Goal: Communication & Community: Answer question/provide support

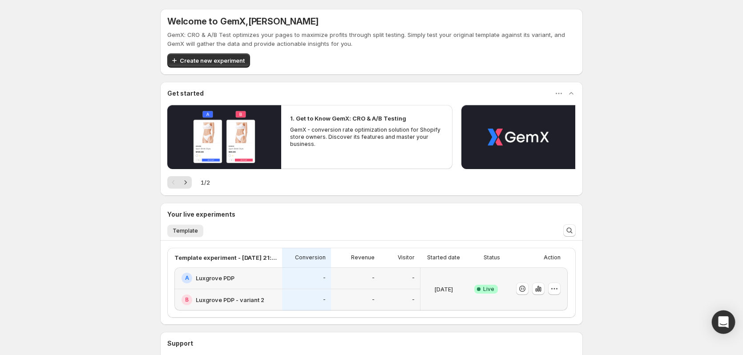
click at [718, 319] on div "Open Intercom Messenger" at bounding box center [724, 323] width 24 height 24
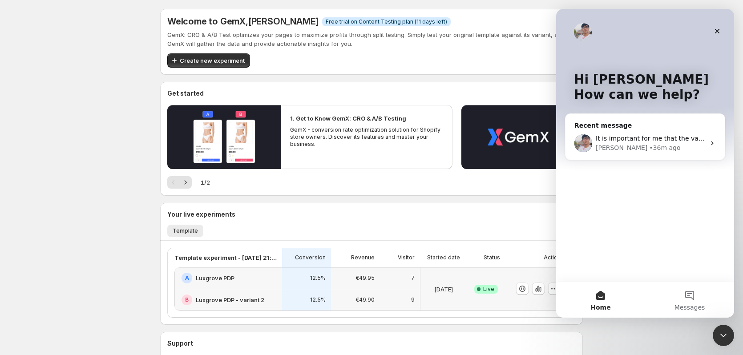
click at [270, 286] on div "A Luxgrove PDP" at bounding box center [228, 279] width 108 height 22
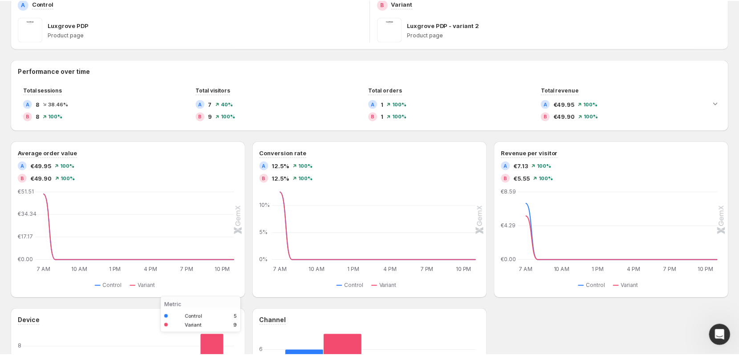
scroll to position [148, 0]
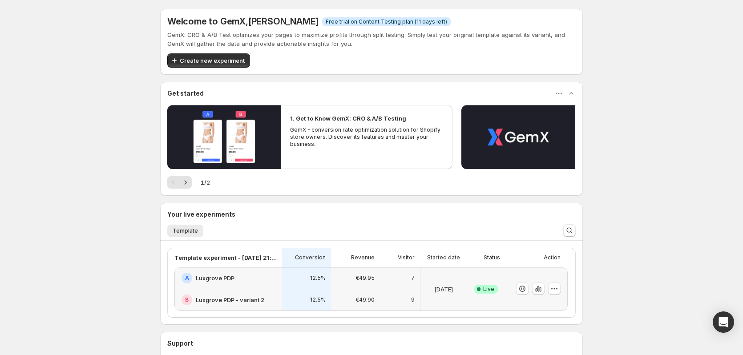
click at [268, 286] on div "A Luxgrove PDP" at bounding box center [228, 279] width 108 height 22
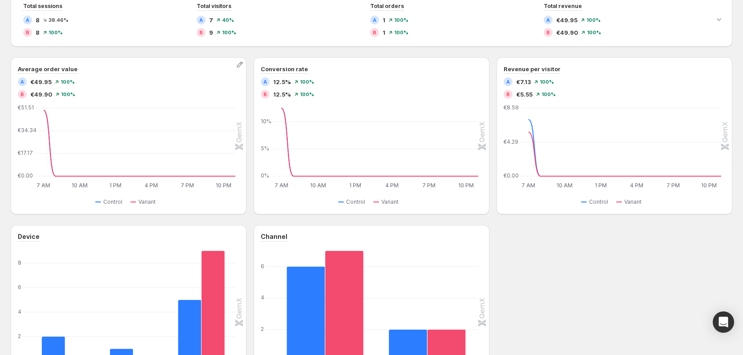
scroll to position [116, 0]
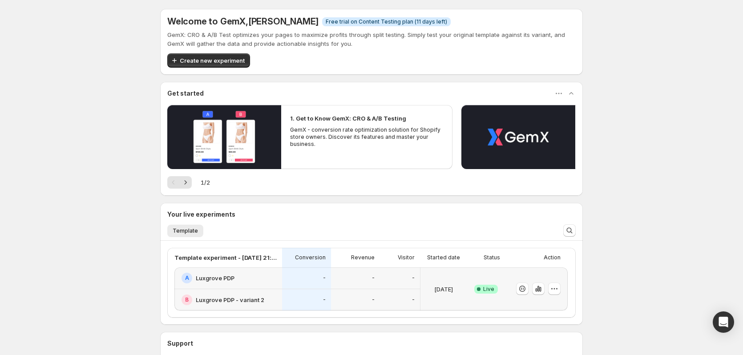
click at [299, 276] on div "-" at bounding box center [307, 278] width 38 height 11
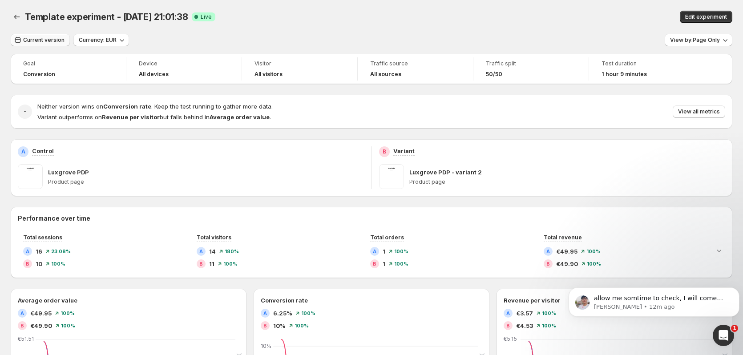
click at [55, 42] on span "Current version" at bounding box center [43, 39] width 41 height 7
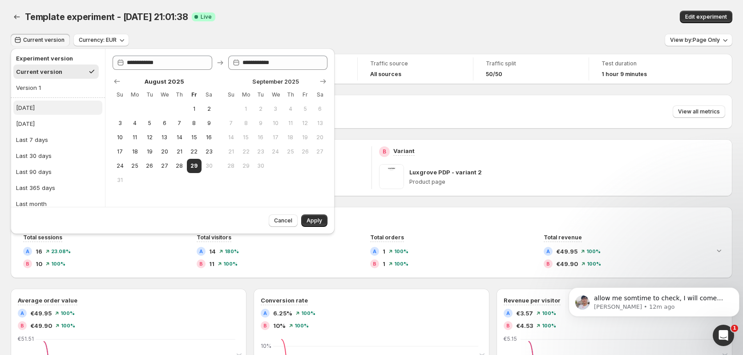
click at [41, 108] on button "[DATE]" at bounding box center [57, 108] width 89 height 14
click at [311, 219] on span "Apply" at bounding box center [315, 220] width 16 height 7
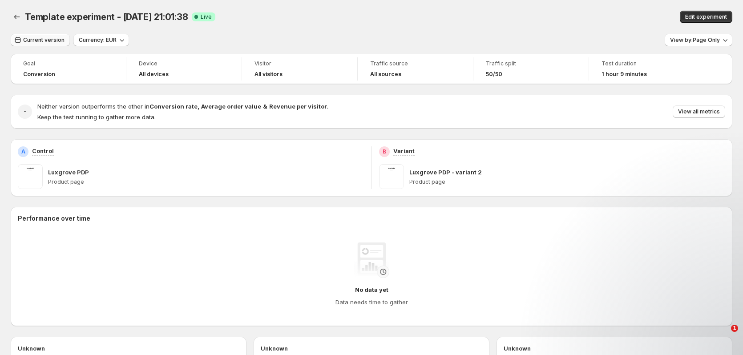
click at [62, 43] on span "Current version" at bounding box center [43, 39] width 41 height 7
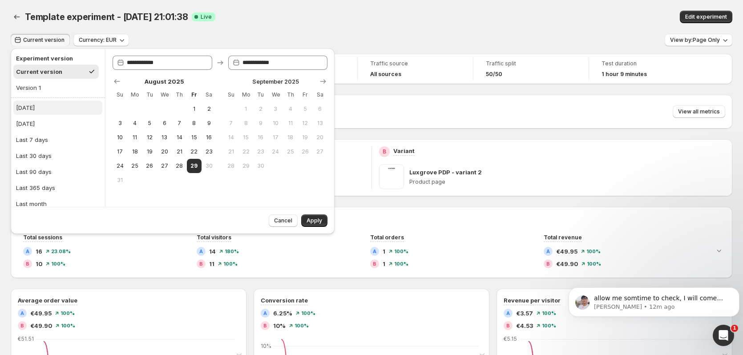
click at [68, 110] on button "[DATE]" at bounding box center [57, 108] width 89 height 14
drag, startPoint x: 314, startPoint y: 219, endPoint x: 321, endPoint y: 219, distance: 7.1
click at [314, 219] on span "Apply" at bounding box center [315, 220] width 16 height 7
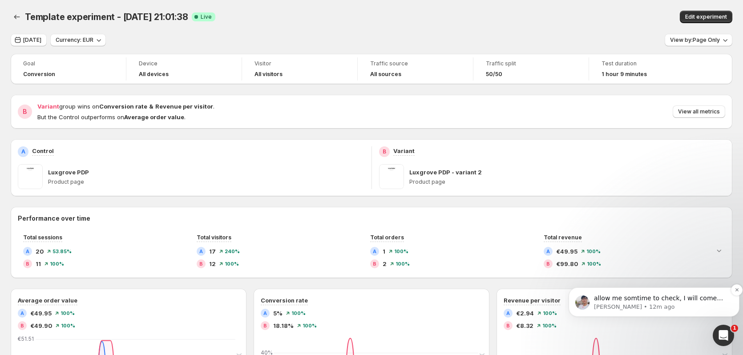
click at [660, 307] on p "Antony • 12m ago" at bounding box center [661, 307] width 134 height 8
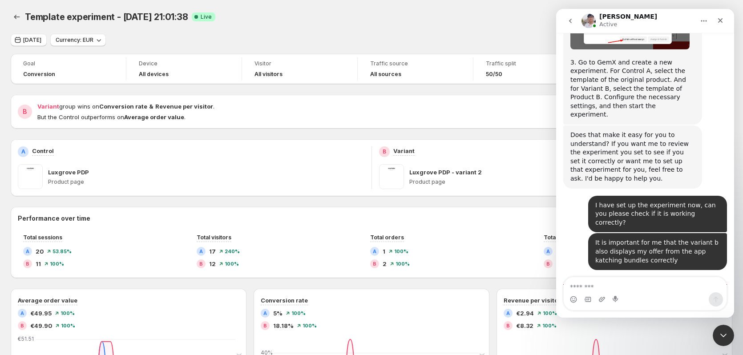
scroll to position [708, 0]
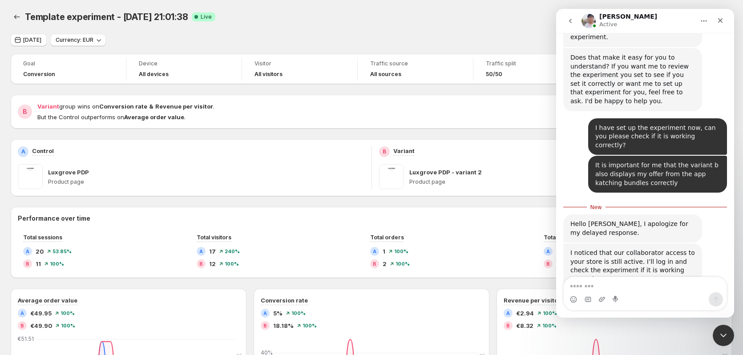
click at [632, 283] on textarea "Message…" at bounding box center [645, 284] width 163 height 15
type textarea "**********"
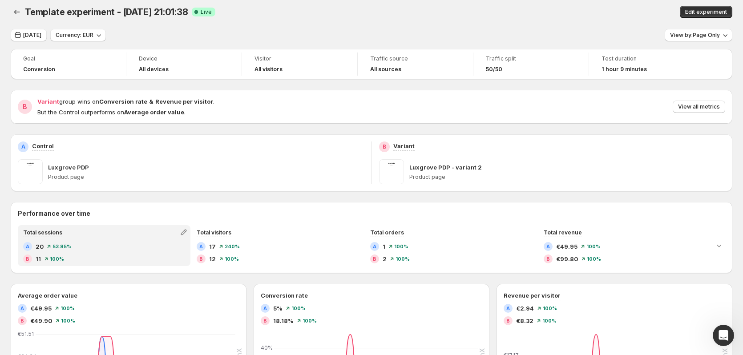
scroll to position [0, 0]
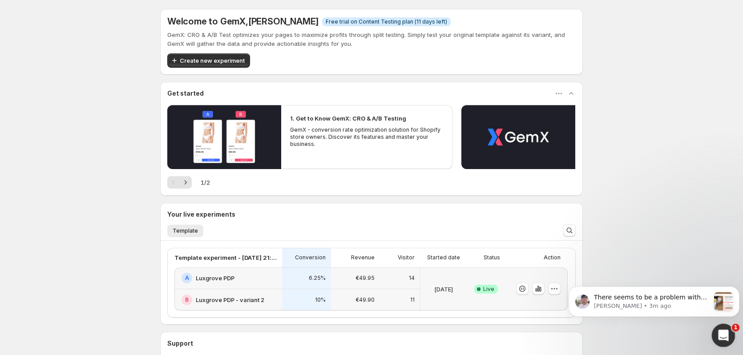
click at [724, 334] on icon "Open Intercom Messenger" at bounding box center [722, 334] width 15 height 15
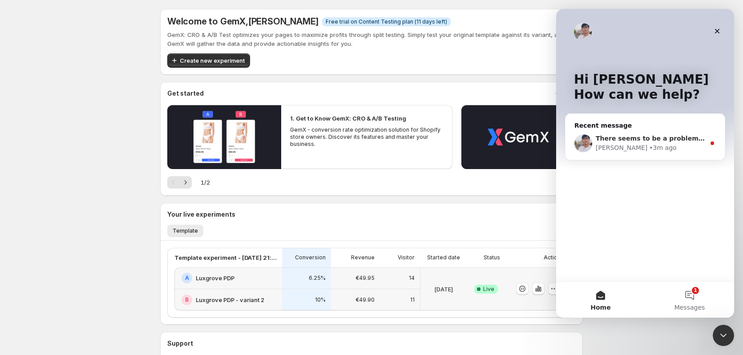
click at [659, 155] on div "There seems to be a problem with the Kaching Bundle at variant B, as it is bein…" at bounding box center [645, 143] width 159 height 33
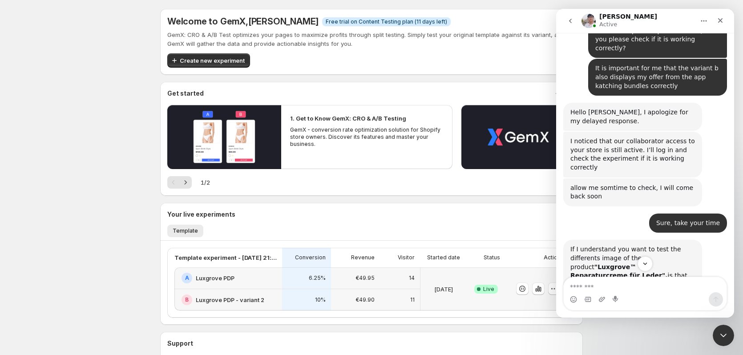
scroll to position [900, 0]
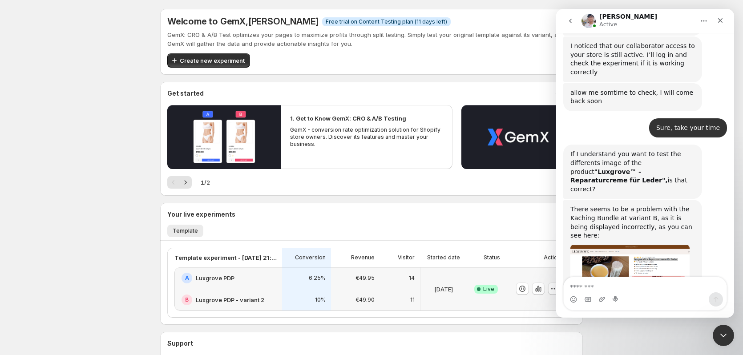
click at [644, 245] on img "Antony says…" at bounding box center [630, 275] width 119 height 60
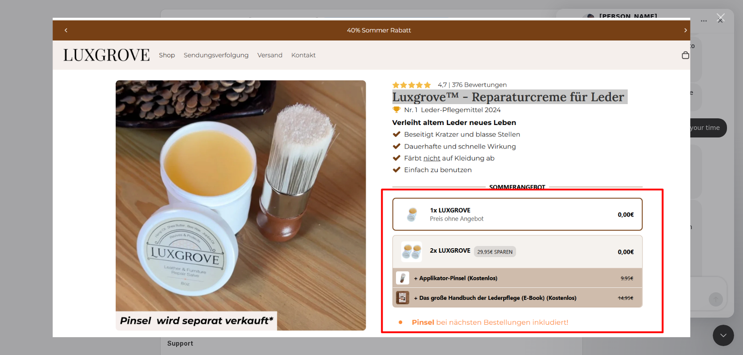
scroll to position [866, 0]
click at [707, 151] on div "Intercom messenger" at bounding box center [371, 177] width 743 height 355
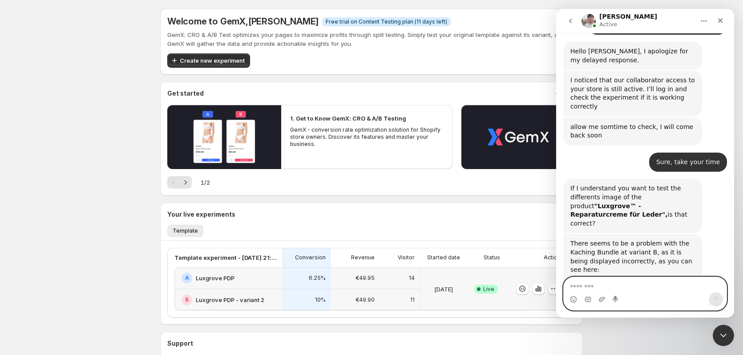
click at [612, 287] on textarea "Message…" at bounding box center [645, 284] width 163 height 15
type textarea "**********"
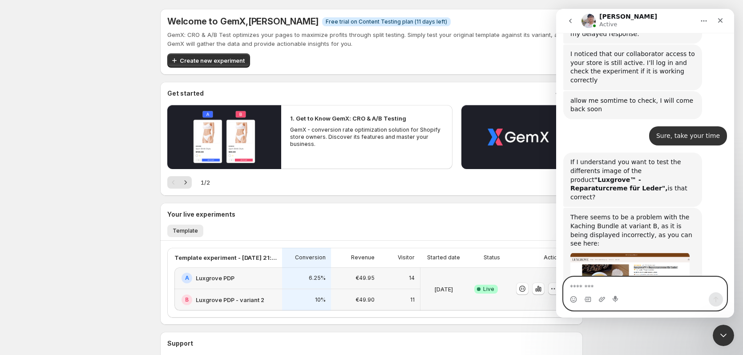
type textarea "*"
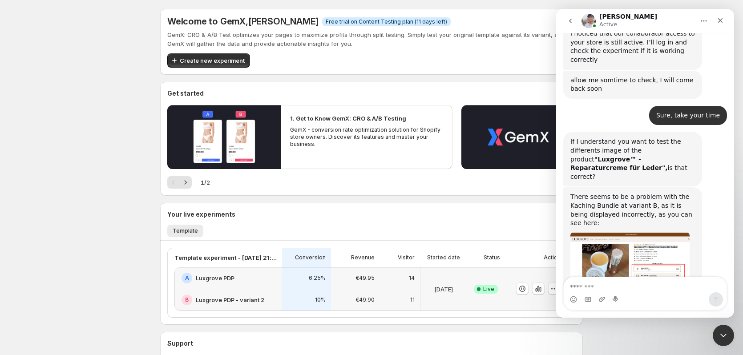
click at [621, 232] on img "Antony says…" at bounding box center [630, 262] width 119 height 60
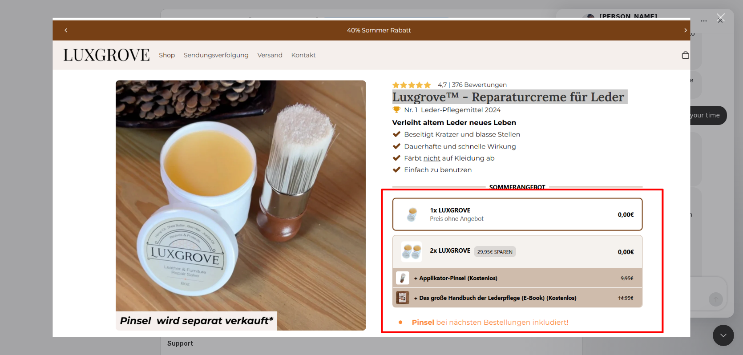
scroll to position [0, 0]
click at [707, 143] on div "Intercom messenger" at bounding box center [371, 177] width 743 height 355
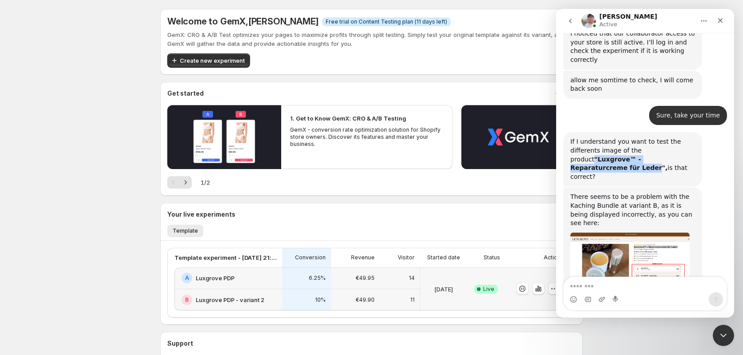
drag, startPoint x: 630, startPoint y: 88, endPoint x: 644, endPoint y: 101, distance: 18.6
click at [644, 156] on b ""Luxgrove™ - Reparaturcreme für Leder"," at bounding box center [619, 164] width 97 height 16
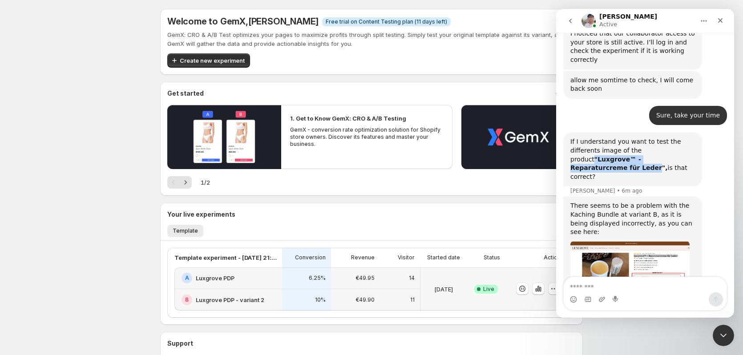
scroll to position [922, 0]
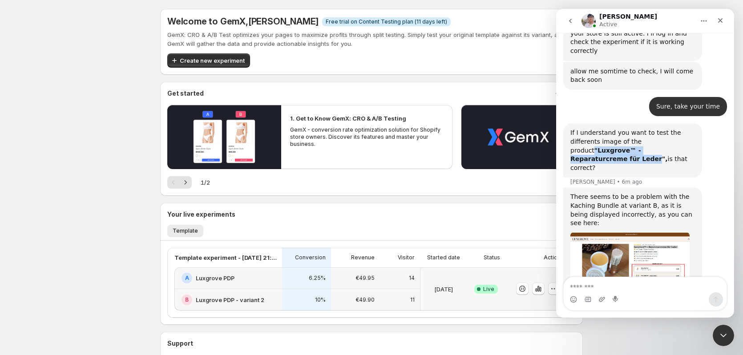
copy b ""Luxgrove™ - Reparaturcreme für Leder"
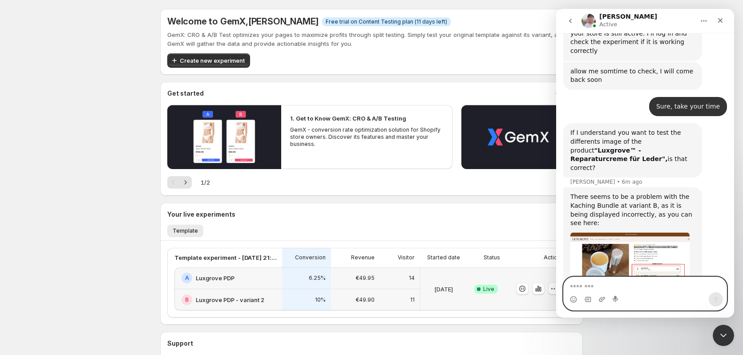
click at [625, 281] on textarea "Message…" at bounding box center [645, 284] width 163 height 15
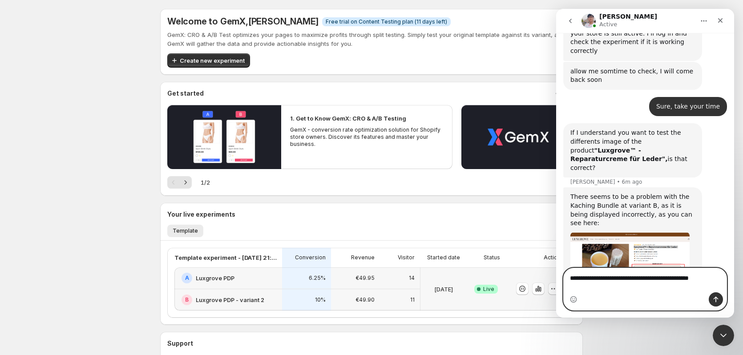
paste textarea "**********"
type textarea "**********"
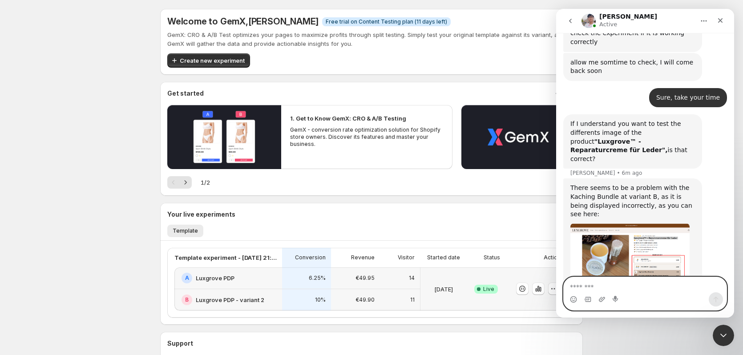
scroll to position [960, 0]
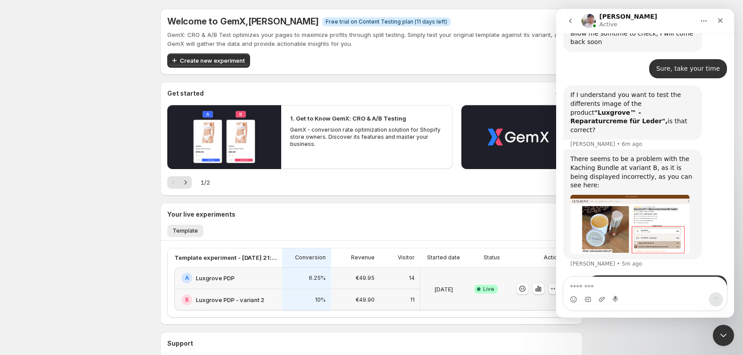
click at [639, 195] on img "Antony says…" at bounding box center [630, 225] width 119 height 60
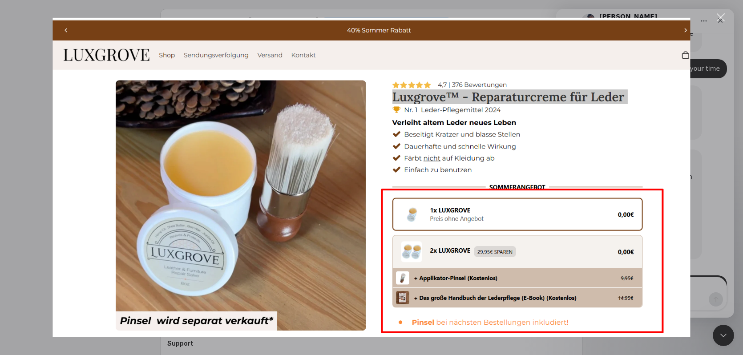
scroll to position [0, 0]
click at [709, 100] on div "Intercom messenger" at bounding box center [371, 177] width 743 height 355
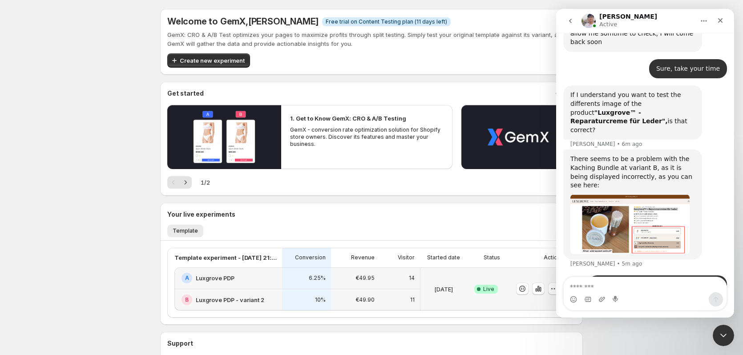
click at [291, 277] on div "6.25%" at bounding box center [307, 278] width 38 height 11
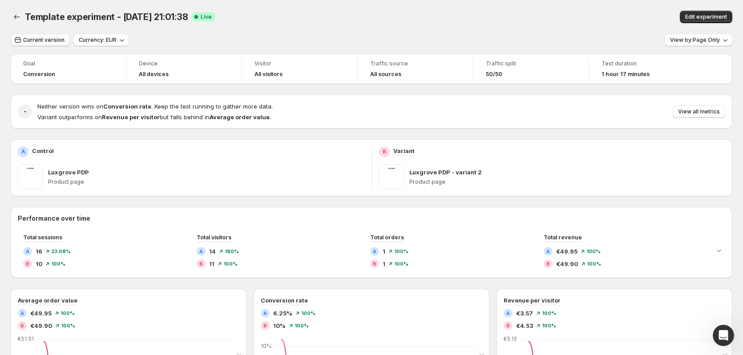
click at [49, 38] on span "Current version" at bounding box center [43, 39] width 41 height 7
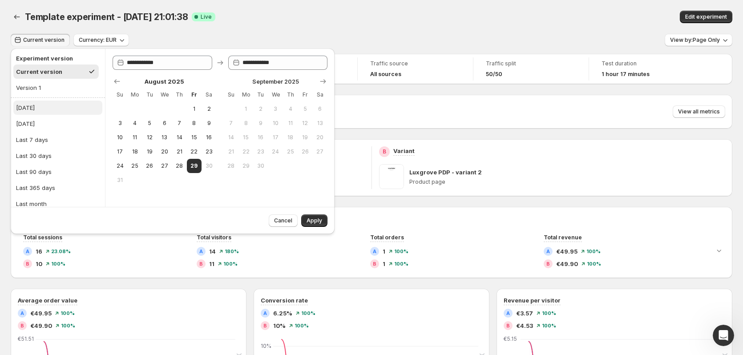
click at [47, 105] on button "Today" at bounding box center [57, 108] width 89 height 14
click at [309, 225] on button "Apply" at bounding box center [314, 221] width 26 height 12
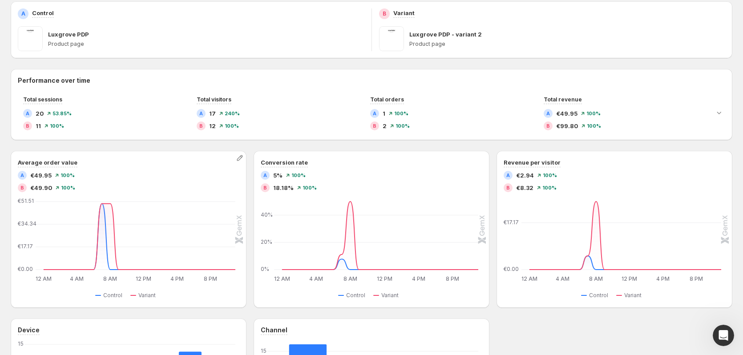
scroll to position [148, 0]
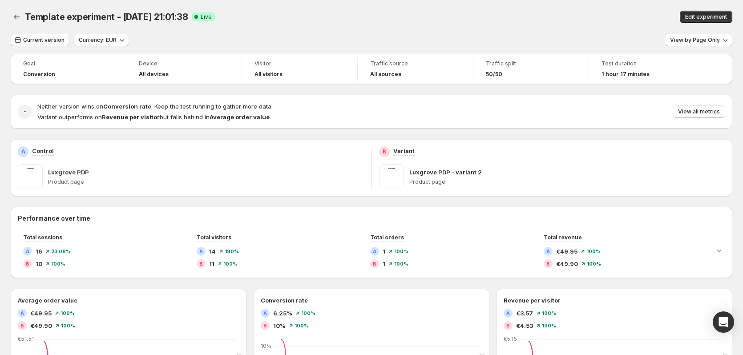
click at [36, 36] on button "Current version" at bounding box center [40, 40] width 59 height 12
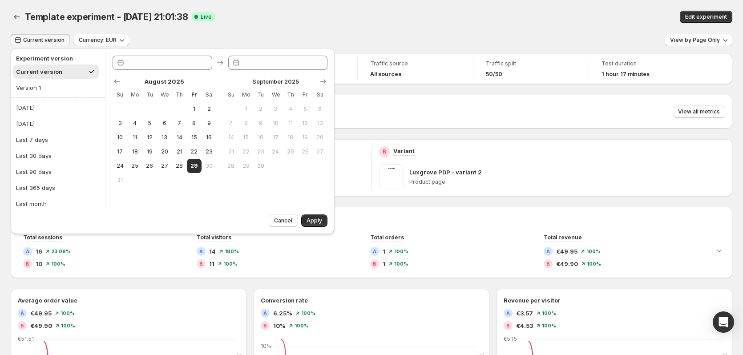
type input "**********"
click at [53, 110] on button "[DATE]" at bounding box center [57, 108] width 89 height 14
click at [312, 223] on span "Apply" at bounding box center [315, 220] width 16 height 7
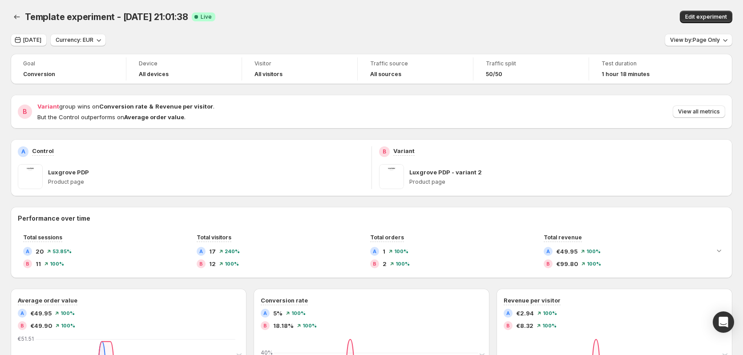
scroll to position [30, 0]
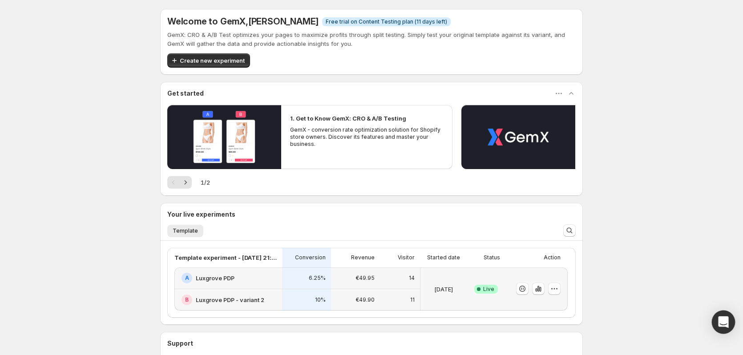
click at [728, 322] on icon "Open Intercom Messenger" at bounding box center [724, 322] width 12 height 12
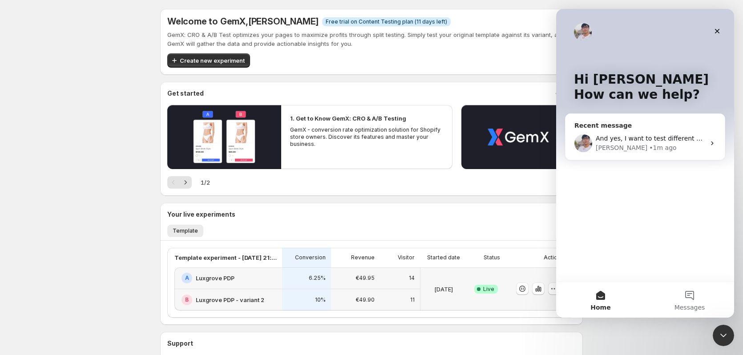
click at [650, 150] on div "[PERSON_NAME] • 1m ago" at bounding box center [650, 147] width 109 height 9
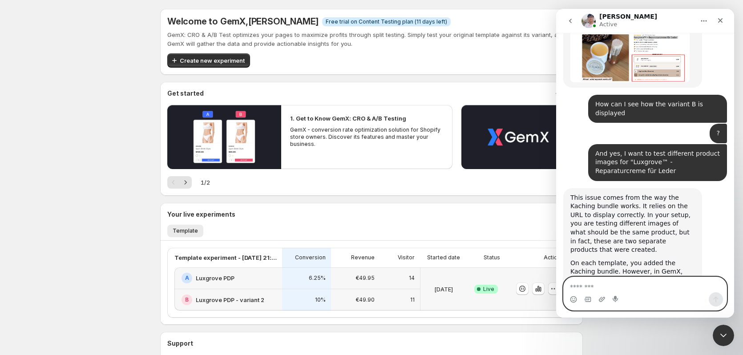
scroll to position [1158, 0]
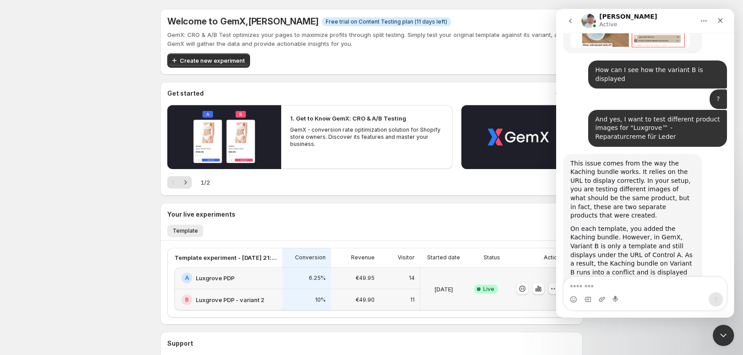
click at [341, 280] on div "€49.95" at bounding box center [355, 278] width 38 height 11
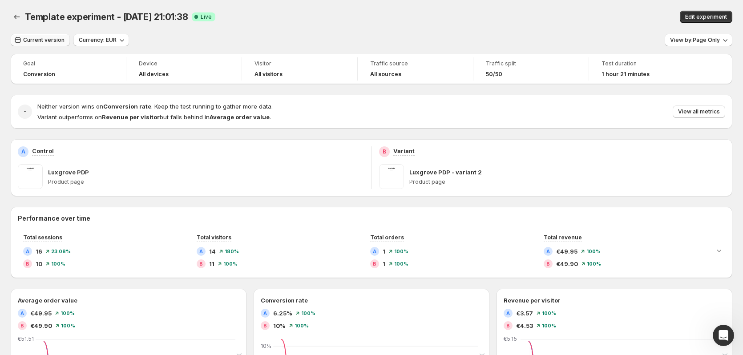
click at [53, 39] on span "Current version" at bounding box center [43, 39] width 41 height 7
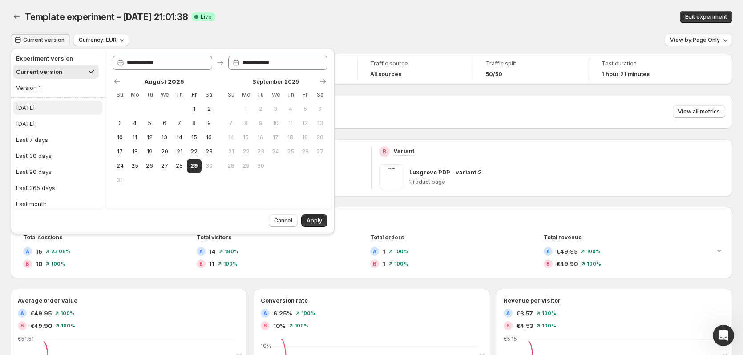
click at [50, 107] on button "Today" at bounding box center [57, 108] width 89 height 14
click at [311, 220] on span "Apply" at bounding box center [315, 220] width 16 height 7
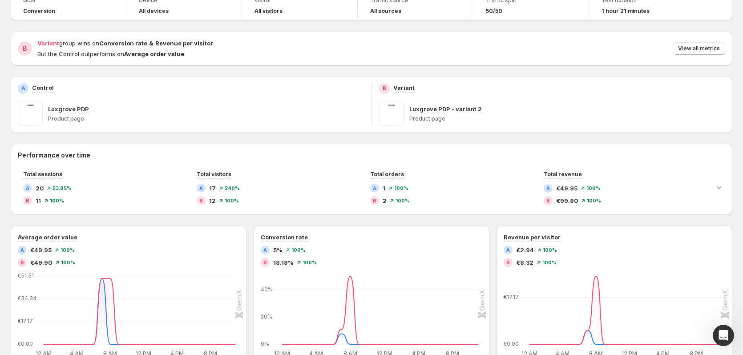
scroll to position [57, 0]
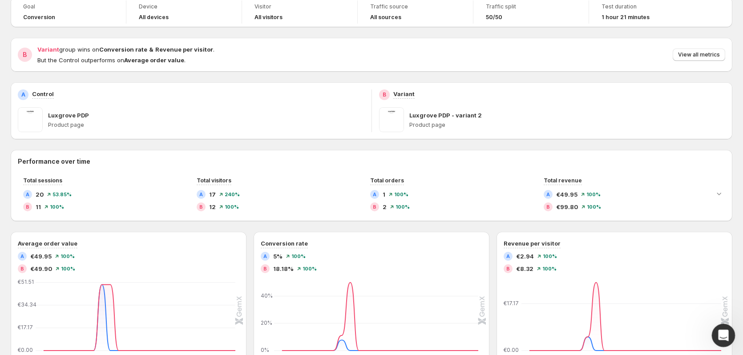
click at [730, 336] on div "Open Intercom Messenger" at bounding box center [722, 334] width 29 height 29
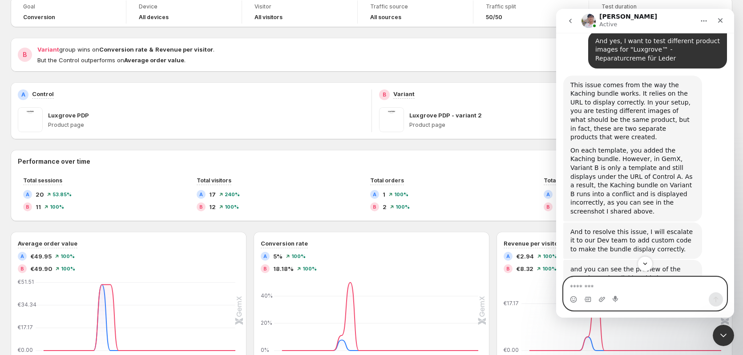
scroll to position [1247, 0]
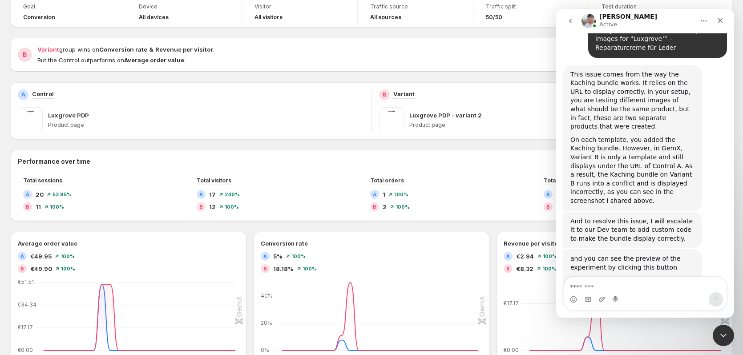
click at [629, 277] on img "Antony says…" at bounding box center [630, 309] width 119 height 64
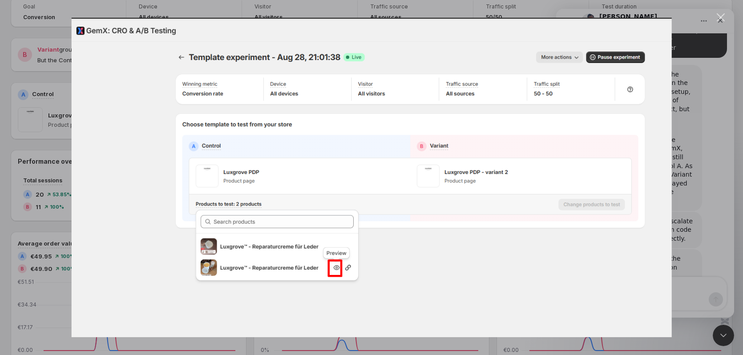
click at [657, 150] on img "Close" at bounding box center [372, 178] width 600 height 320
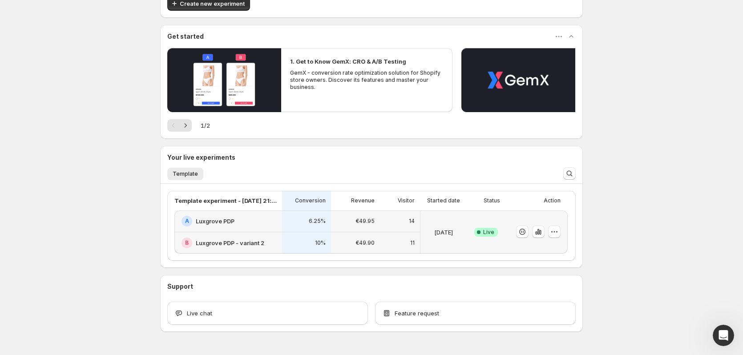
click at [281, 250] on div "B Luxgrove PDP - variant 2" at bounding box center [228, 242] width 108 height 21
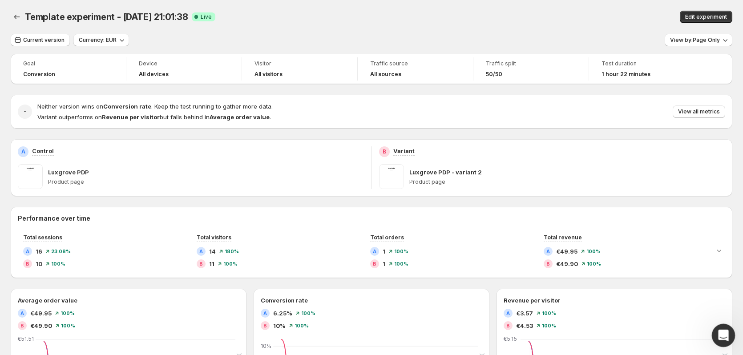
click at [726, 330] on icon "Open Intercom Messenger" at bounding box center [722, 334] width 15 height 15
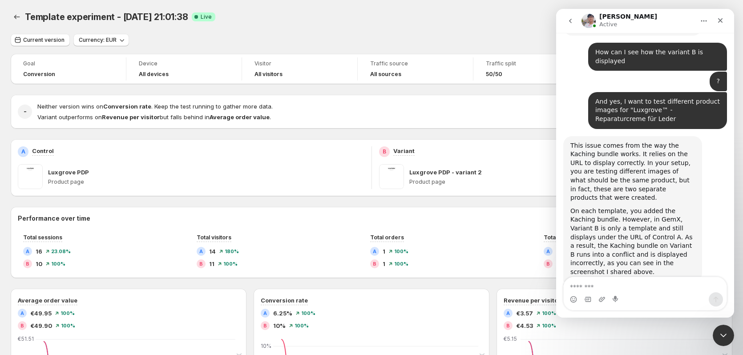
scroll to position [1255, 0]
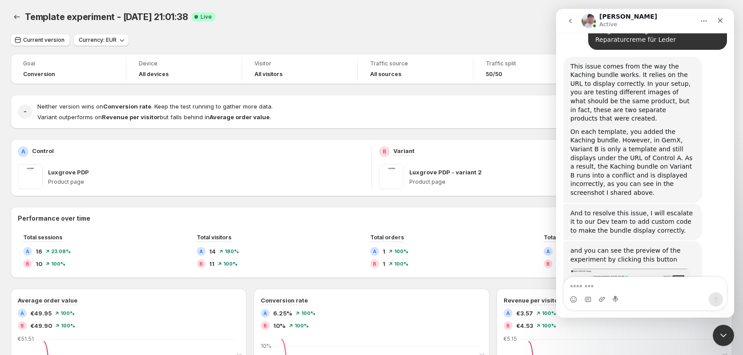
click at [648, 269] on img "Antony says…" at bounding box center [630, 301] width 119 height 64
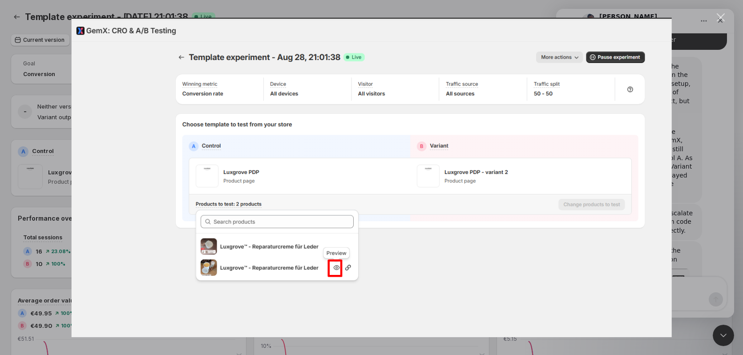
scroll to position [0, 0]
click at [374, 3] on div "Intercom messenger" at bounding box center [371, 177] width 743 height 355
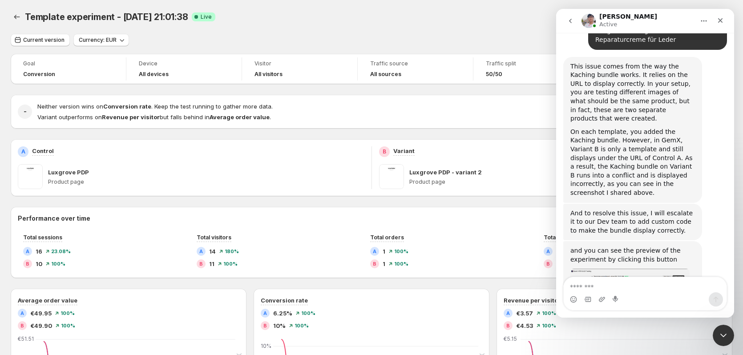
click at [729, 21] on nav "Antony Active" at bounding box center [645, 21] width 178 height 24
click at [722, 22] on icon "Close" at bounding box center [720, 20] width 5 height 5
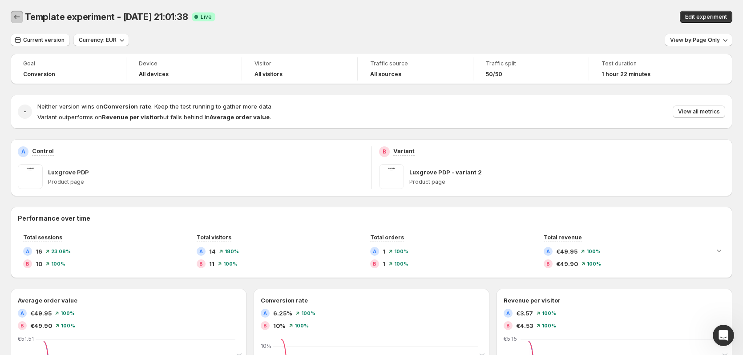
click at [19, 17] on icon "Back" at bounding box center [16, 16] width 9 height 9
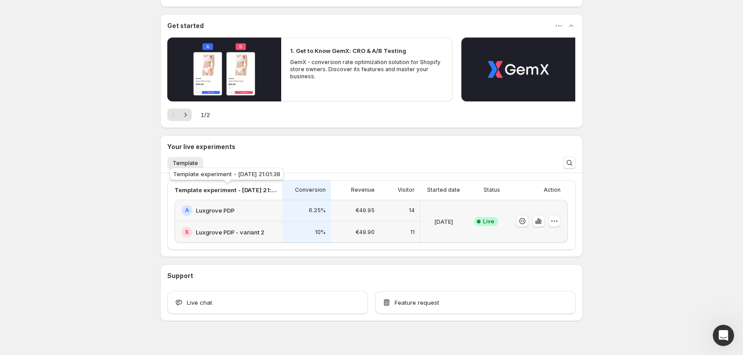
scroll to position [82, 0]
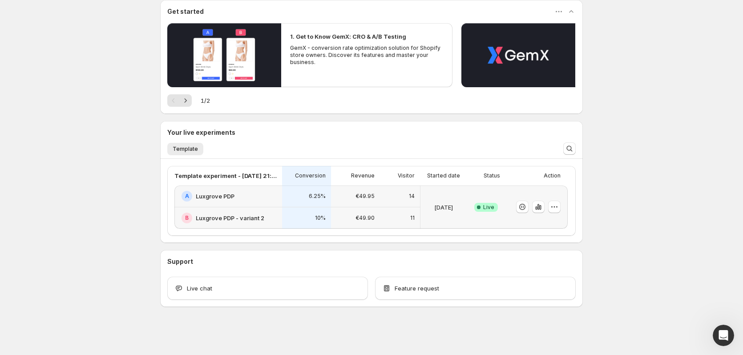
drag, startPoint x: 290, startPoint y: 196, endPoint x: 153, endPoint y: 201, distance: 137.2
click at [153, 201] on div "Welcome to GemX , Julian Wlodarczyk Info Free trial on Content Testing plan (11…" at bounding box center [372, 136] width 444 height 437
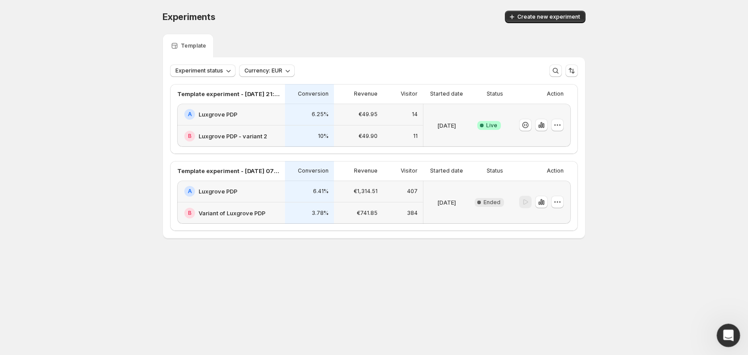
click at [729, 333] on icon "Open Intercom Messenger" at bounding box center [727, 334] width 15 height 15
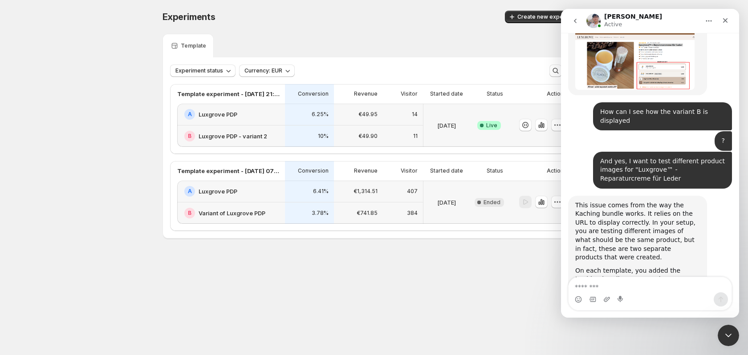
scroll to position [1255, 0]
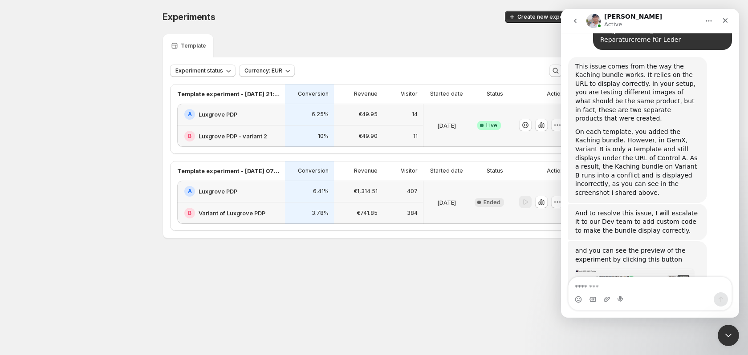
click at [622, 269] on img "Antony says…" at bounding box center [634, 301] width 119 height 64
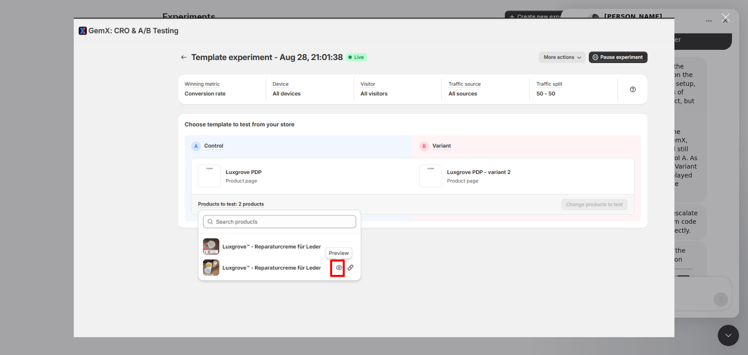
scroll to position [0, 0]
click at [44, 131] on div "Intercom messenger" at bounding box center [374, 177] width 748 height 355
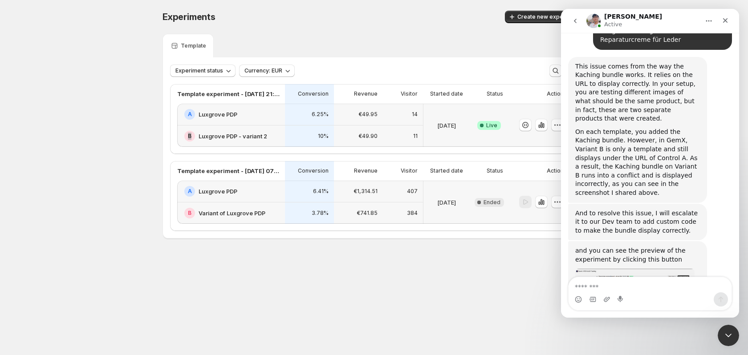
click at [44, 131] on div "Experiments. This page is ready Experiments Create new experiment Template Expe…" at bounding box center [374, 143] width 748 height 287
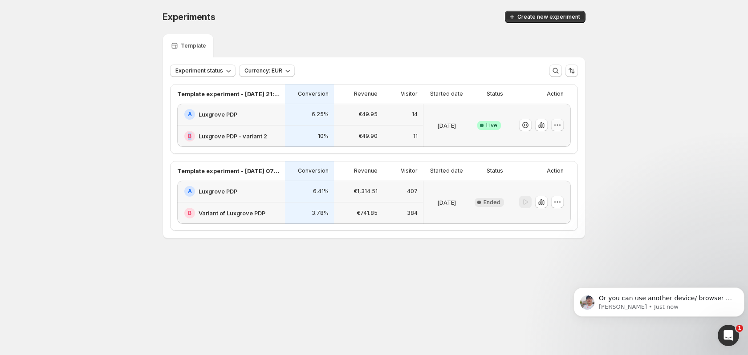
click at [560, 125] on icon "button" at bounding box center [557, 125] width 9 height 9
click at [555, 143] on span "Edit" at bounding box center [565, 143] width 93 height 9
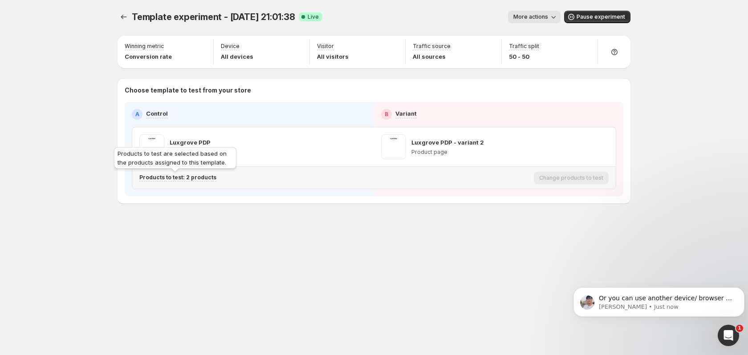
click at [190, 181] on div "Products to test: 2 products" at bounding box center [177, 178] width 77 height 8
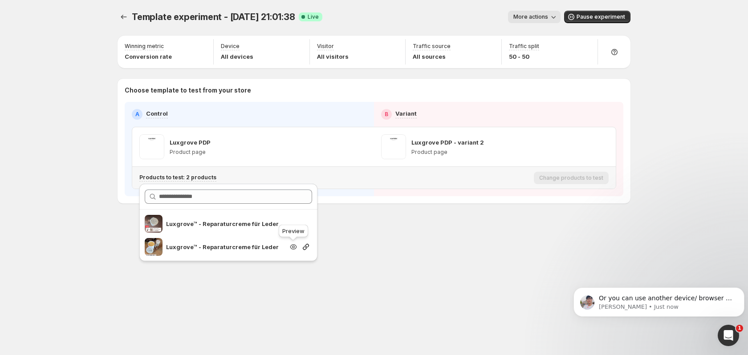
click at [290, 247] on icon "Search for and select a customer segment" at bounding box center [293, 246] width 7 height 5
click at [295, 225] on icon "Search for and select a customer segment" at bounding box center [293, 223] width 9 height 9
click at [294, 246] on icon "Search for and select a customer segment" at bounding box center [293, 247] width 9 height 9
click at [673, 303] on p "Antony • Just now" at bounding box center [666, 307] width 134 height 8
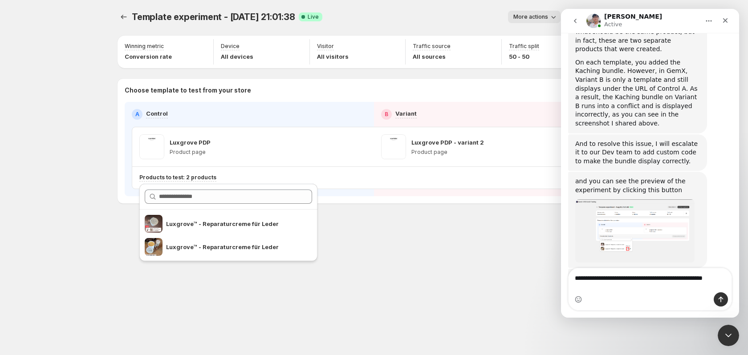
scroll to position [1332, 0]
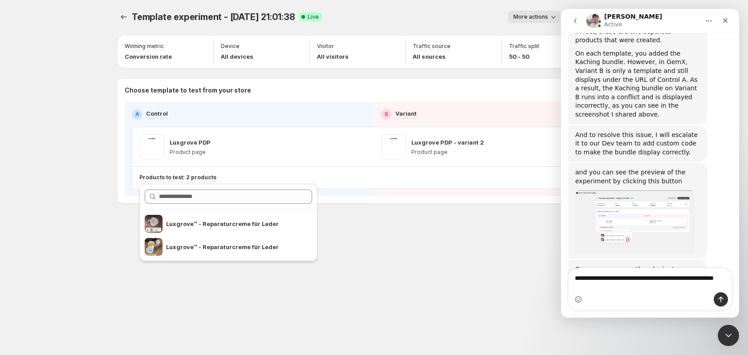
type textarea "**********"
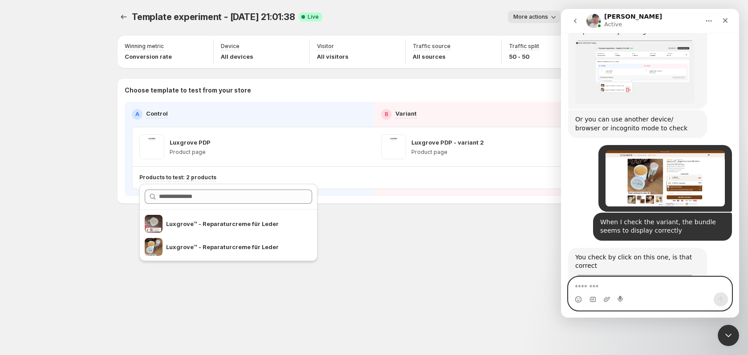
scroll to position [1448, 0]
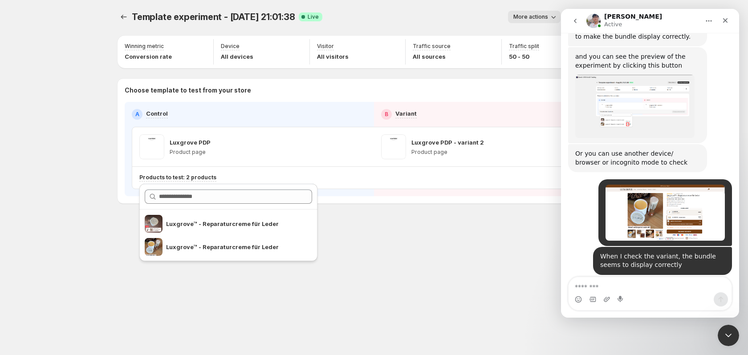
click at [654, 309] on img "Antony says…" at bounding box center [634, 341] width 119 height 65
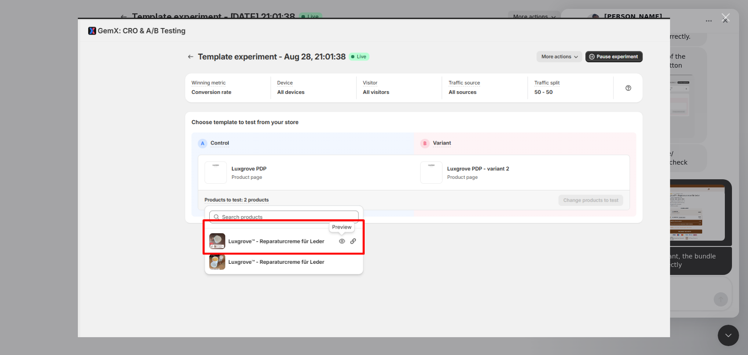
click at [686, 231] on div "Intercom messenger" at bounding box center [374, 177] width 748 height 355
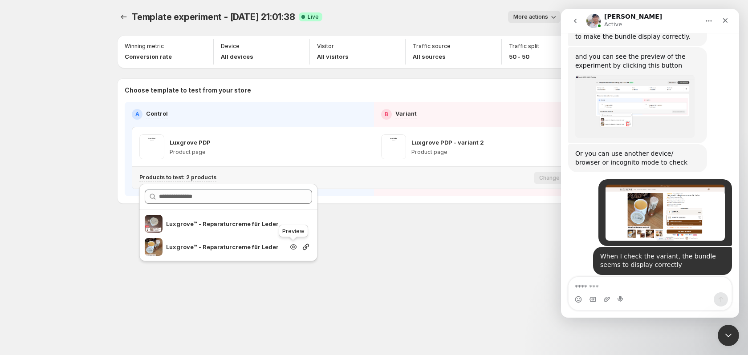
click at [295, 245] on icon "Search for and select a customer segment" at bounding box center [293, 246] width 7 height 5
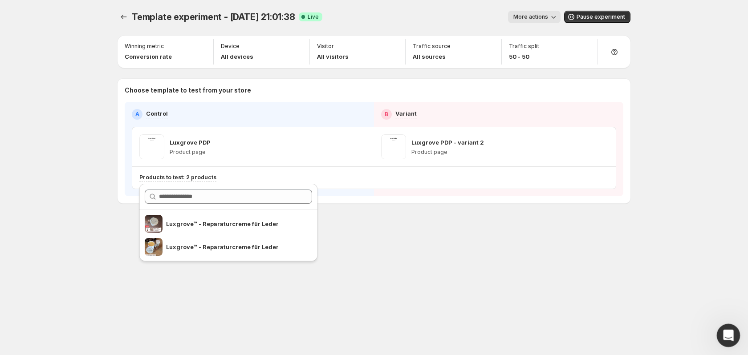
click at [730, 328] on div "Open Intercom Messenger" at bounding box center [726, 334] width 29 height 29
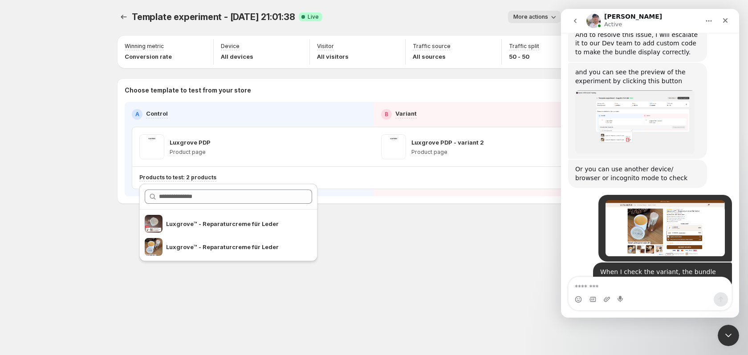
scroll to position [1482, 0]
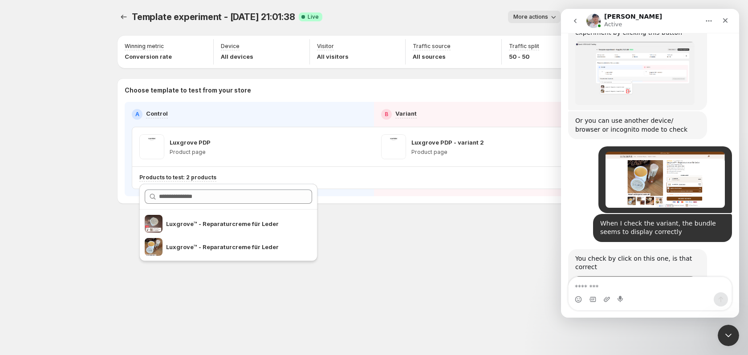
click at [637, 276] on img "Antony says…" at bounding box center [634, 308] width 119 height 65
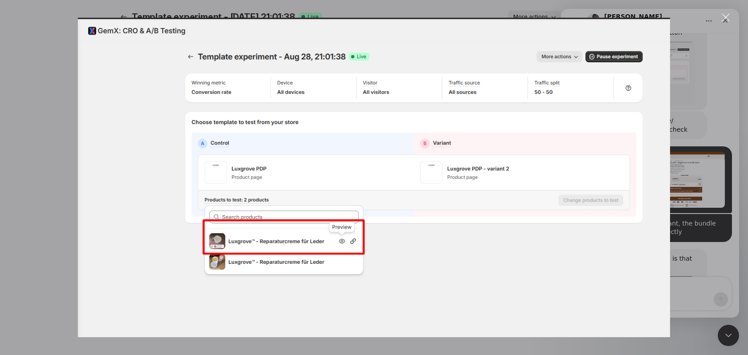
click at [677, 246] on div "Intercom messenger" at bounding box center [374, 177] width 748 height 355
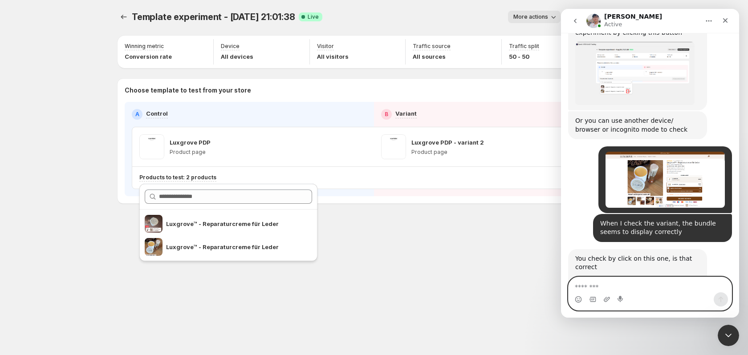
click at [625, 286] on textarea "Message…" at bounding box center [649, 284] width 163 height 15
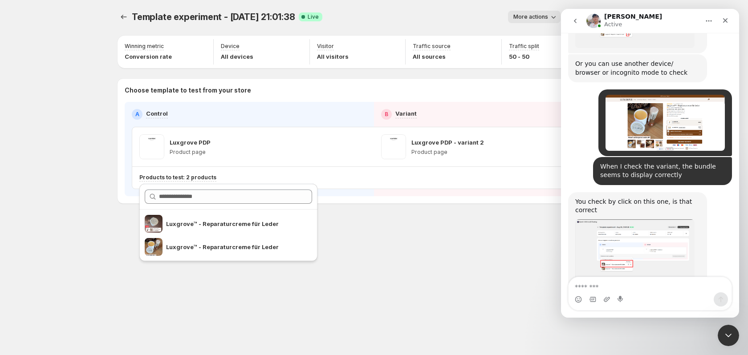
click at [639, 311] on img "user says…" at bounding box center [664, 330] width 119 height 39
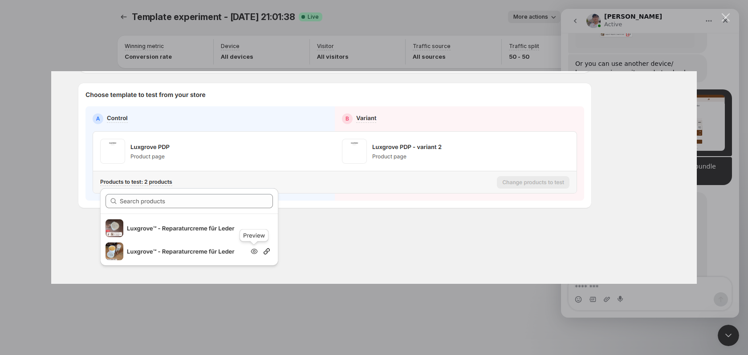
click at [599, 296] on div "Intercom messenger" at bounding box center [374, 177] width 748 height 355
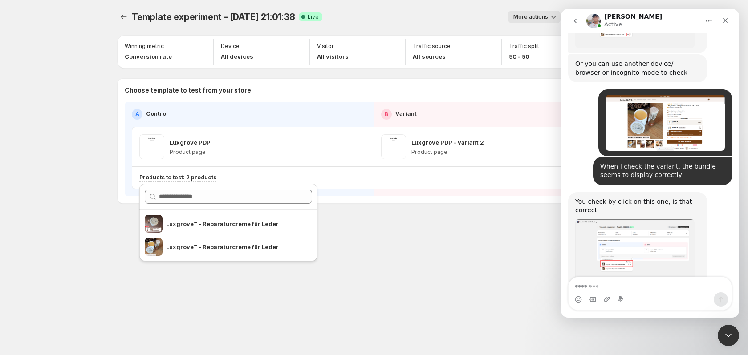
click at [624, 219] on img "Antony says…" at bounding box center [634, 251] width 119 height 65
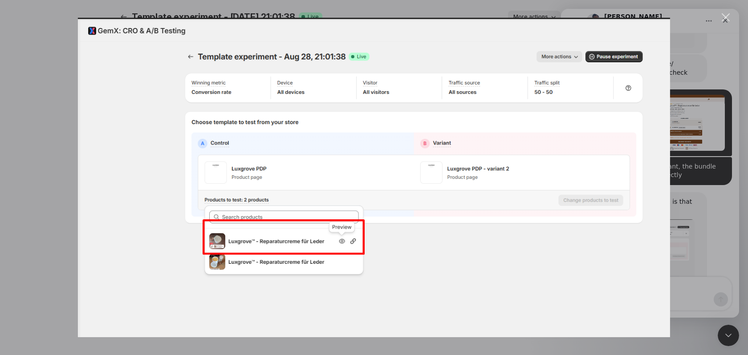
click at [661, 230] on img "Close" at bounding box center [374, 178] width 592 height 320
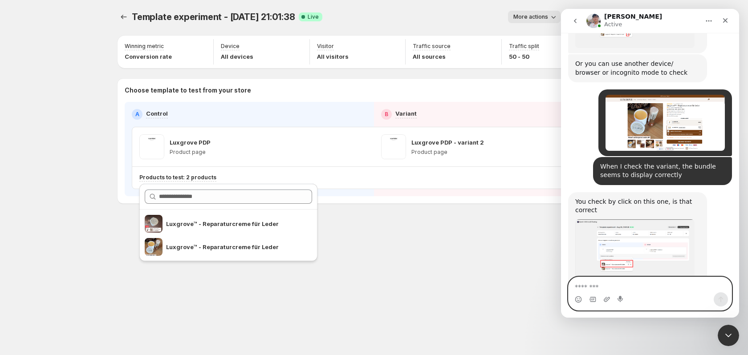
click at [632, 281] on textarea "Message…" at bounding box center [649, 284] width 163 height 15
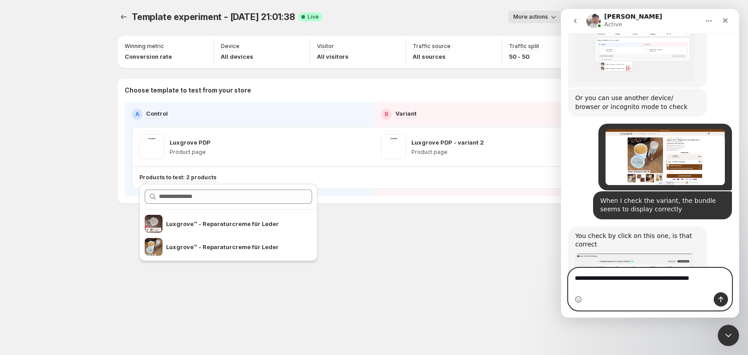
type textarea "**********"
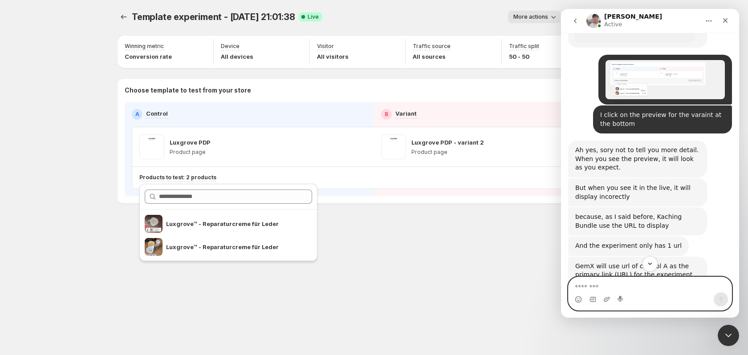
scroll to position [1789, 0]
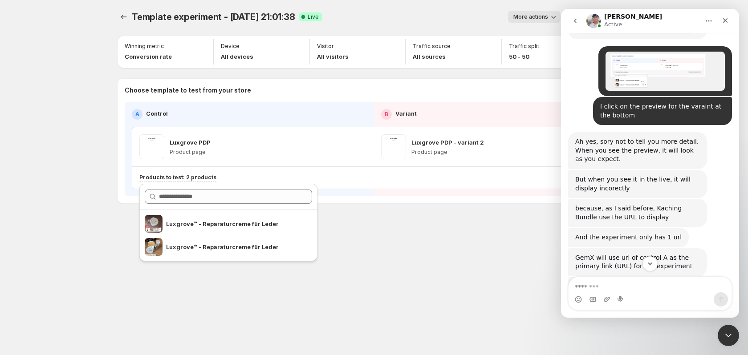
click at [635, 313] on img "Antony says…" at bounding box center [634, 343] width 119 height 61
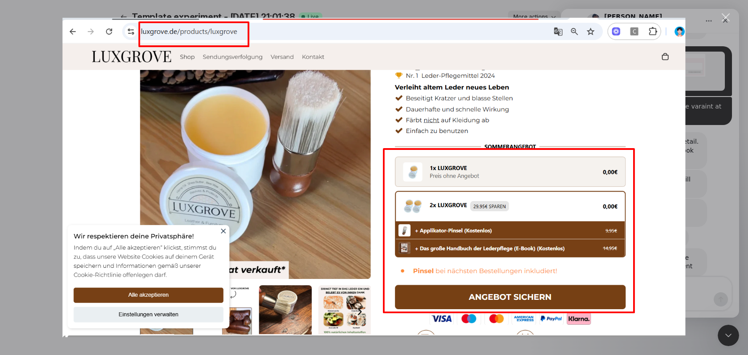
scroll to position [0, 0]
click at [698, 188] on div "Intercom messenger" at bounding box center [374, 177] width 748 height 355
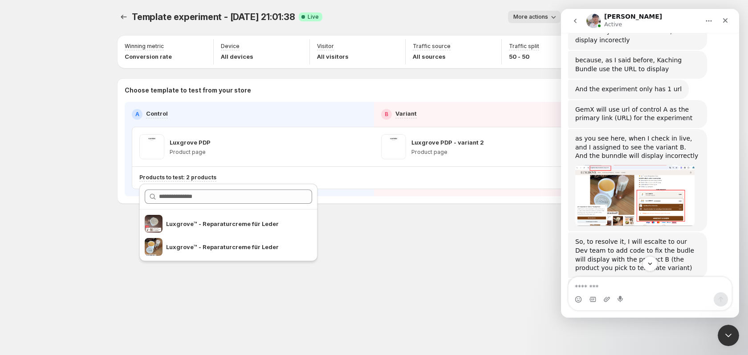
scroll to position [1967, 0]
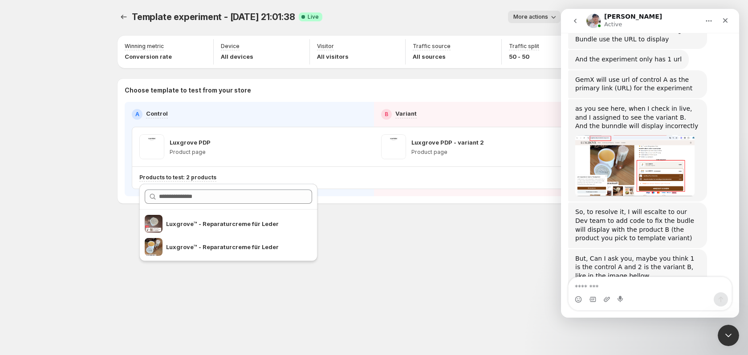
click at [656, 285] on img "Antony says…" at bounding box center [634, 313] width 119 height 56
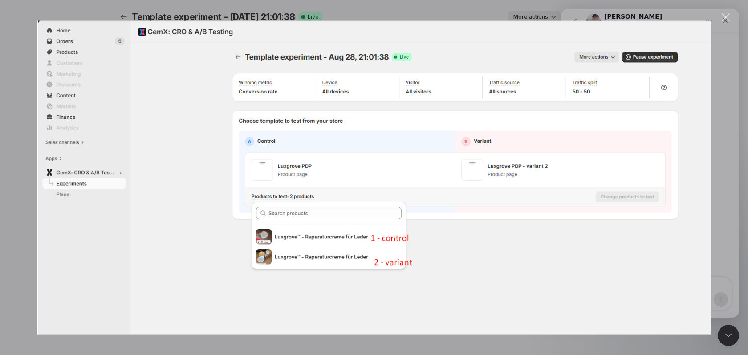
click at [706, 176] on img "Close" at bounding box center [373, 178] width 673 height 314
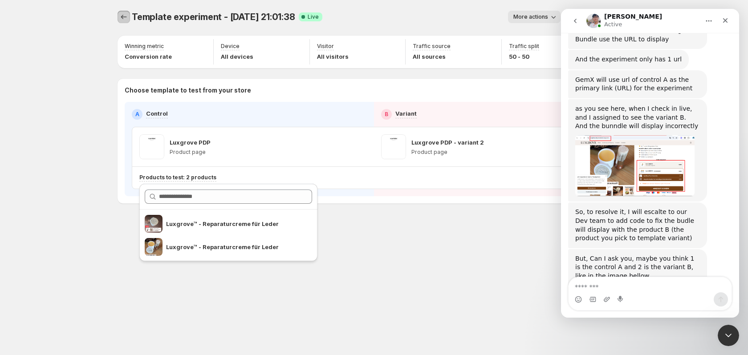
click at [122, 19] on icon "Experiments" at bounding box center [123, 16] width 9 height 9
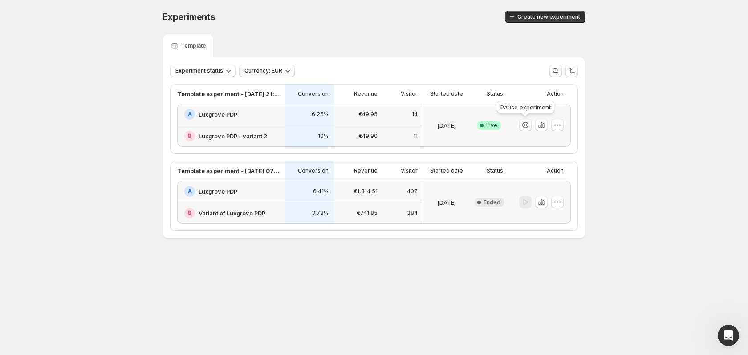
click at [528, 125] on icon "button" at bounding box center [525, 125] width 9 height 9
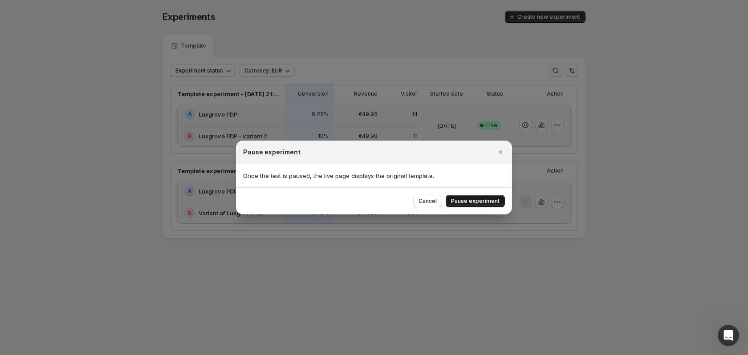
click at [479, 203] on span "Pause experiment" at bounding box center [475, 201] width 49 height 7
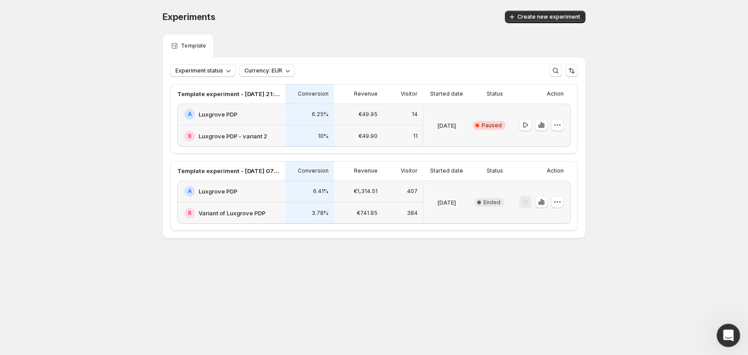
click at [729, 340] on icon "Open Intercom Messenger" at bounding box center [727, 334] width 15 height 15
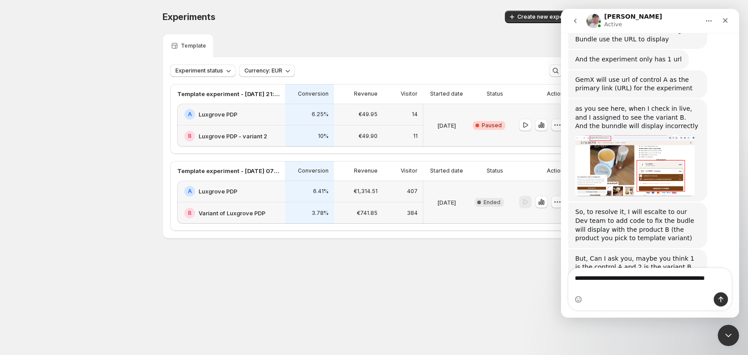
scroll to position [1976, 0]
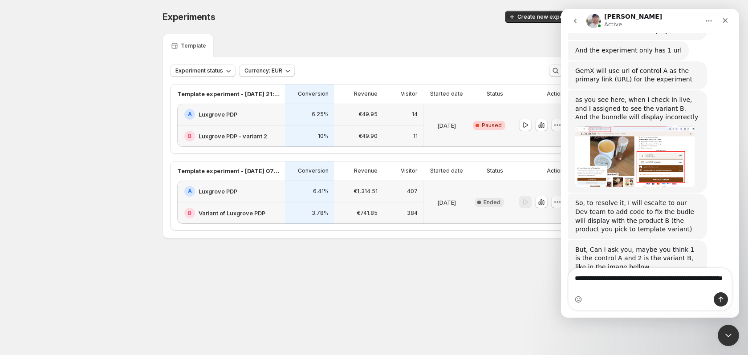
type textarea "**********"
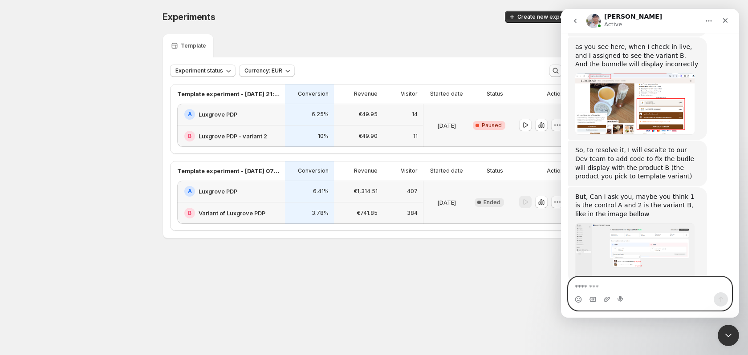
scroll to position [1999, 0]
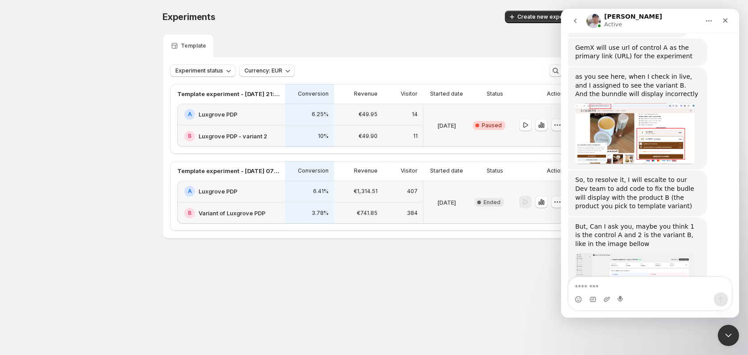
click at [626, 253] on img "Antony says…" at bounding box center [634, 281] width 119 height 56
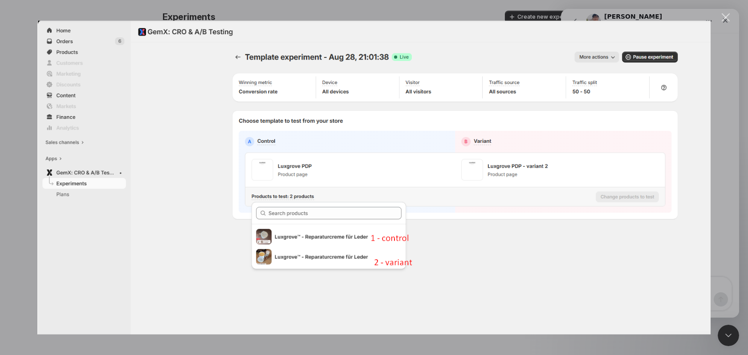
click at [722, 105] on div "Intercom messenger" at bounding box center [374, 177] width 748 height 355
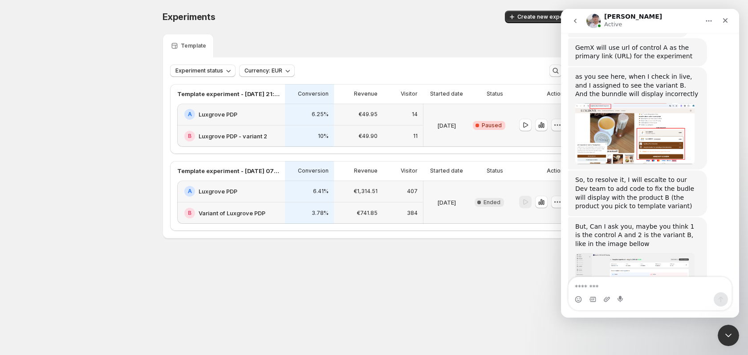
click at [640, 253] on img "Antony says…" at bounding box center [634, 281] width 119 height 56
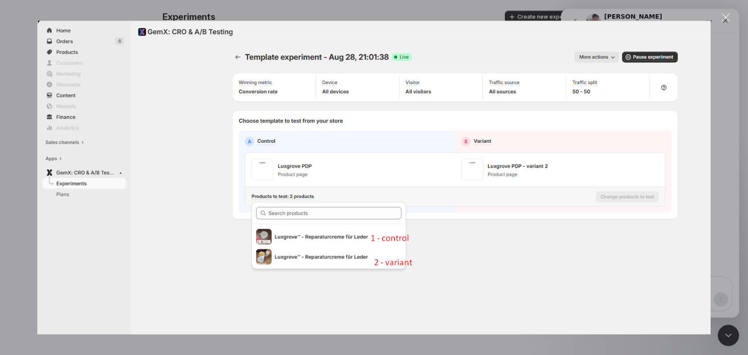
click at [713, 154] on div "Intercom messenger" at bounding box center [374, 177] width 748 height 355
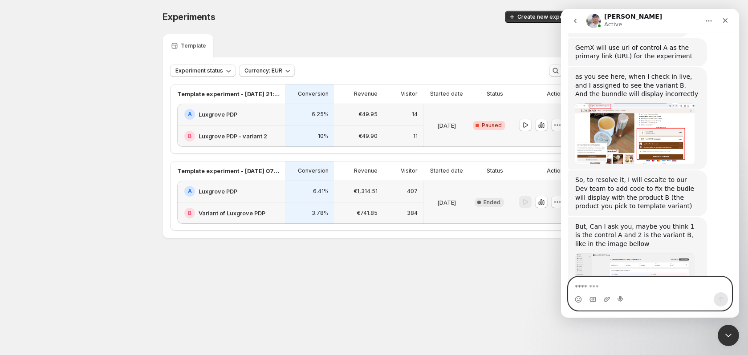
click at [633, 289] on textarea "Message…" at bounding box center [649, 284] width 163 height 15
type textarea "**********"
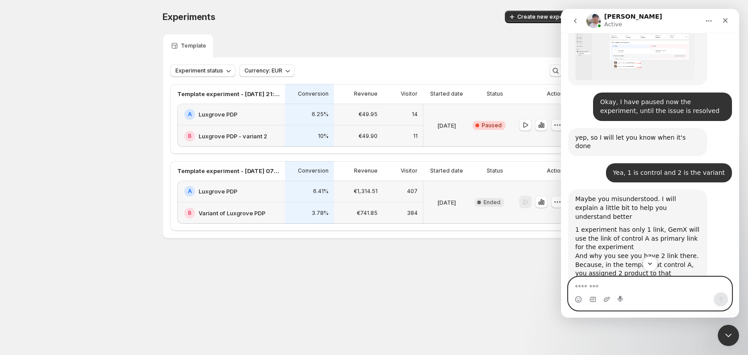
scroll to position [2219, 0]
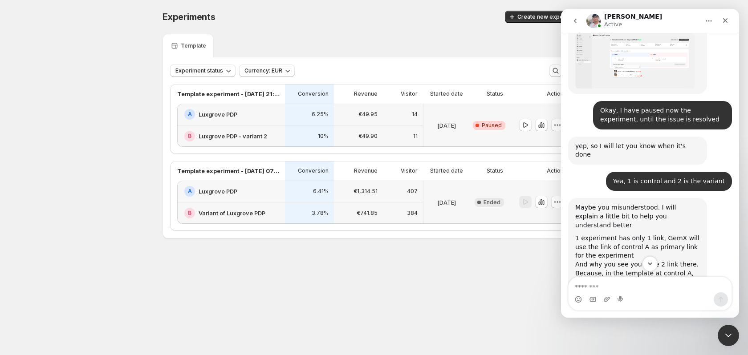
click at [617, 308] on img "Antony says…" at bounding box center [634, 337] width 119 height 59
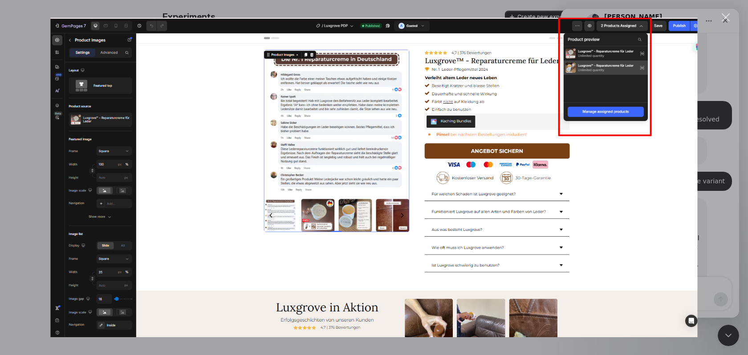
click at [716, 130] on div "Intercom messenger" at bounding box center [374, 177] width 748 height 355
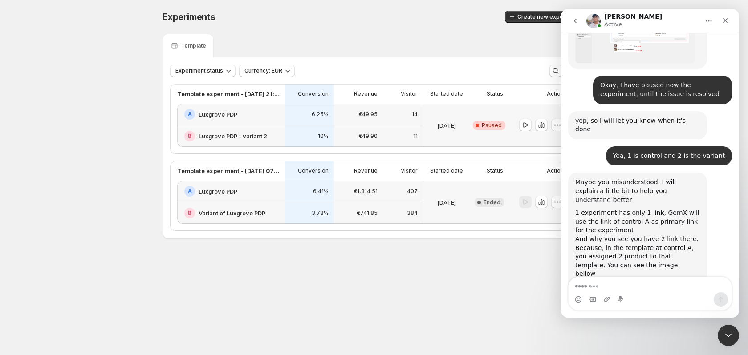
scroll to position [2214, 0]
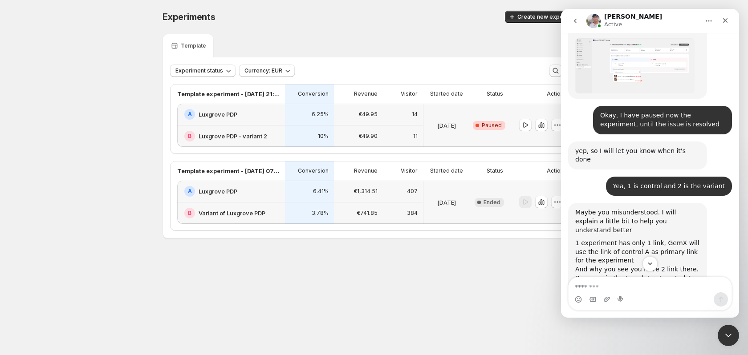
click at [672, 313] on img "Antony says…" at bounding box center [634, 342] width 119 height 59
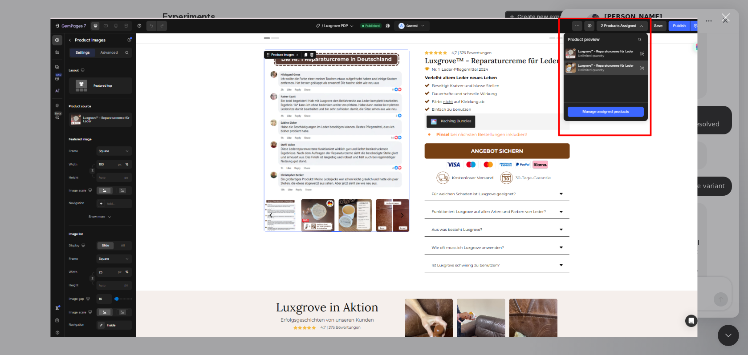
scroll to position [0, 0]
click at [726, 171] on div "Intercom messenger" at bounding box center [374, 177] width 748 height 355
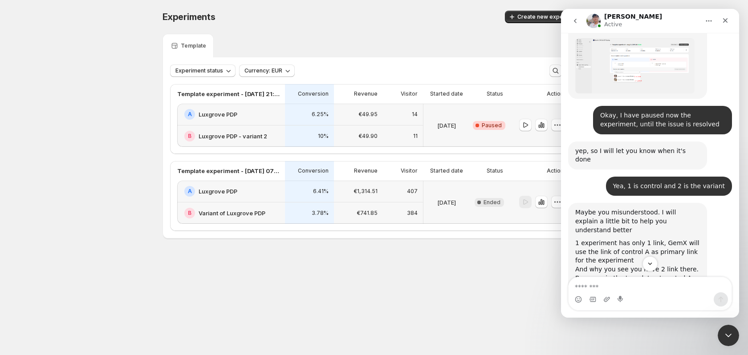
scroll to position [2303, 0]
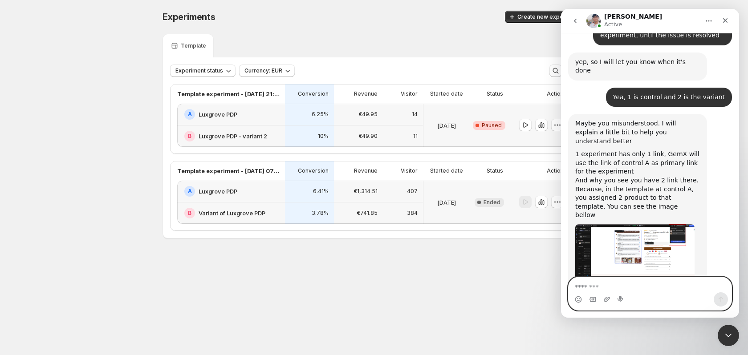
click at [656, 282] on textarea "Message…" at bounding box center [649, 284] width 163 height 15
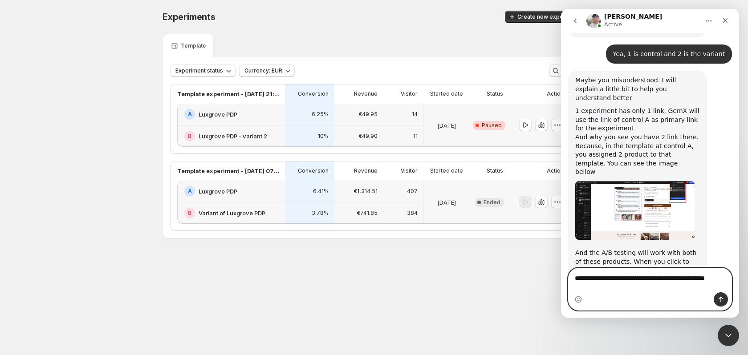
scroll to position [2338, 0]
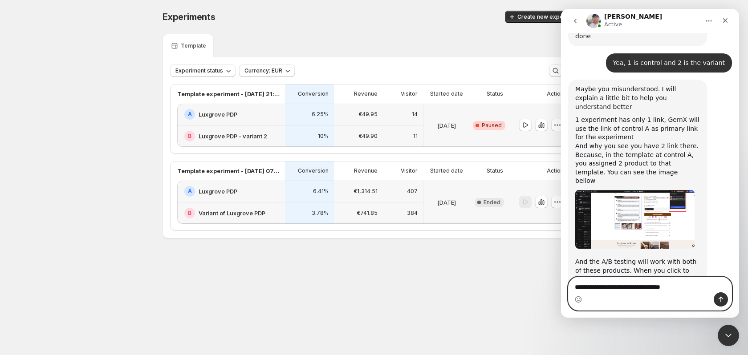
type textarea "**********"
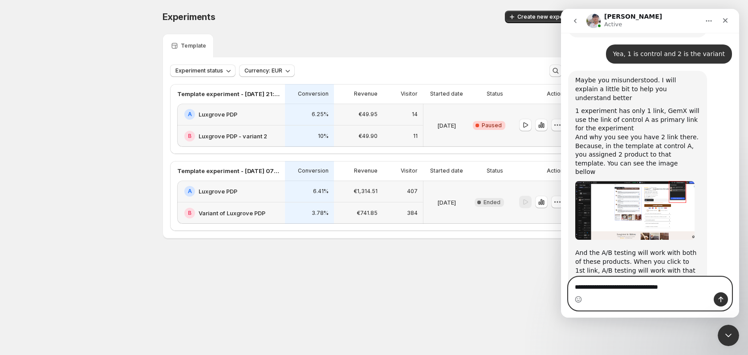
scroll to position [2415, 0]
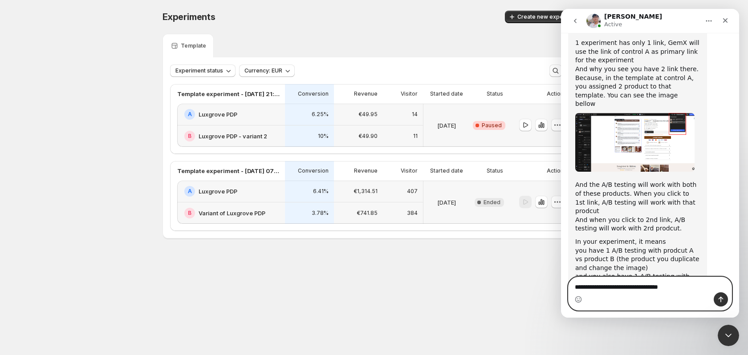
drag, startPoint x: 669, startPoint y: 283, endPoint x: 527, endPoint y: 287, distance: 142.0
click html "Antony Active We're on GMT + 7 timezone and may get back to you shortly! Normal…"
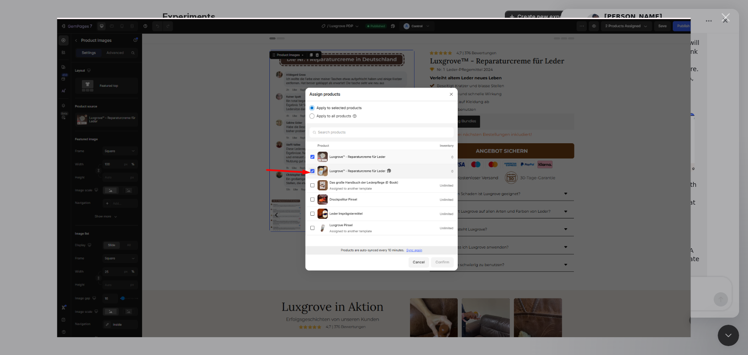
click at [712, 163] on div "Intercom messenger" at bounding box center [374, 177] width 748 height 355
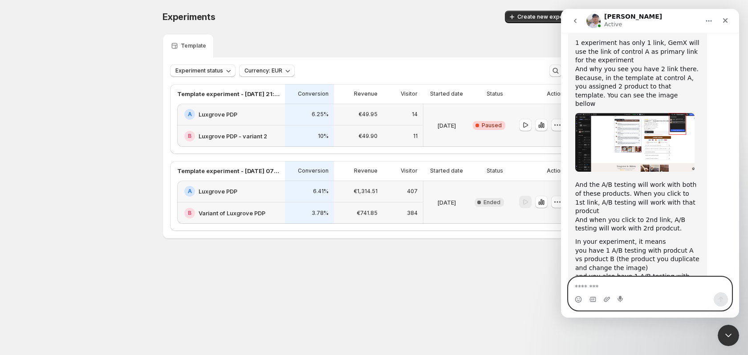
click at [619, 281] on textarea "Message…" at bounding box center [649, 284] width 163 height 15
click at [633, 286] on textarea "**********" at bounding box center [649, 284] width 163 height 15
click at [716, 284] on textarea "**********" at bounding box center [649, 275] width 163 height 15
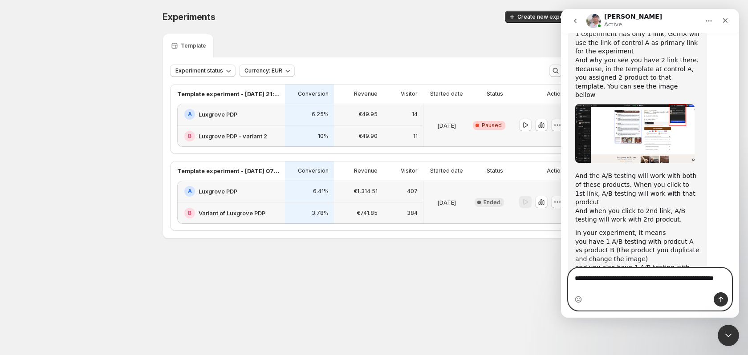
type textarea "**********"
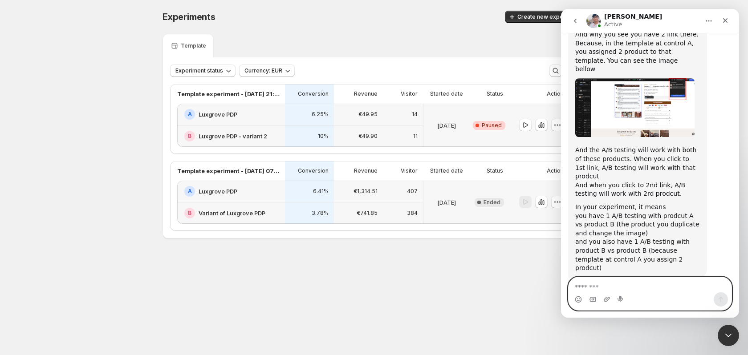
scroll to position [2450, 0]
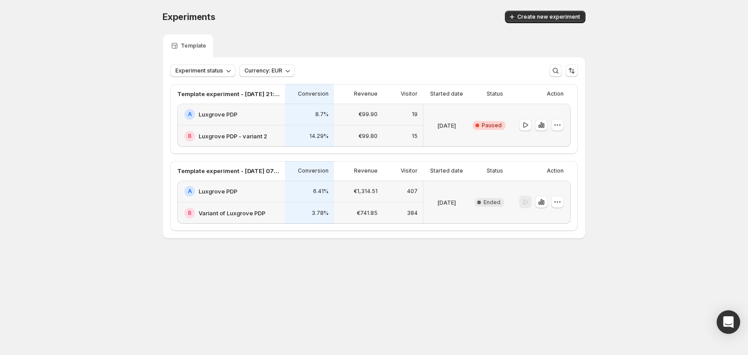
click at [727, 317] on icon "Open Intercom Messenger" at bounding box center [728, 322] width 12 height 12
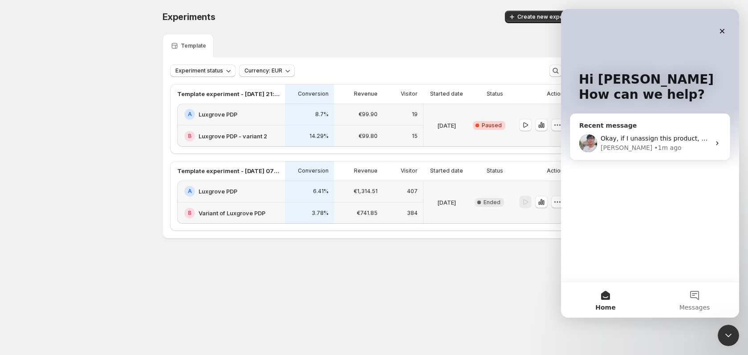
click at [668, 143] on div "[PERSON_NAME] • 1m ago" at bounding box center [654, 147] width 109 height 9
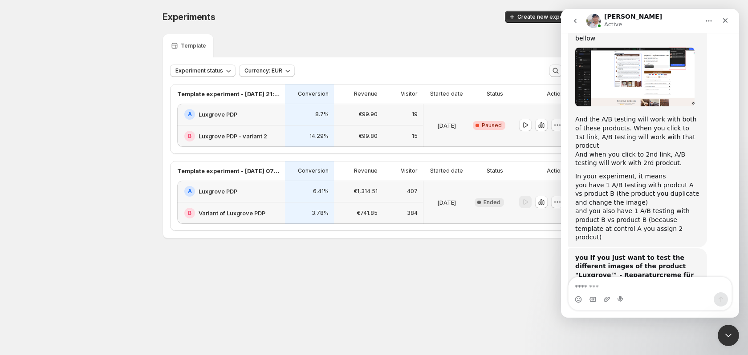
scroll to position [2484, 0]
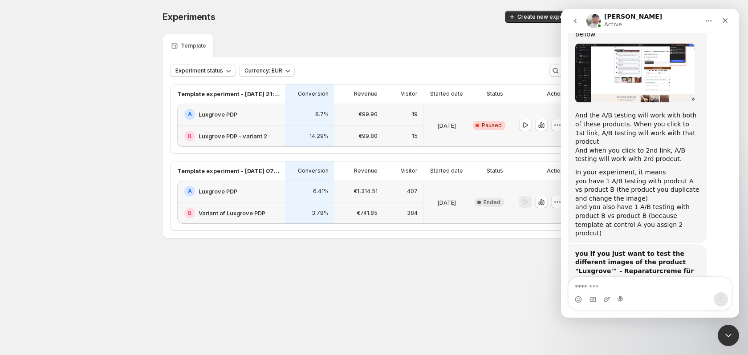
click at [628, 280] on textarea "Message…" at bounding box center [649, 284] width 163 height 15
type textarea "**********"
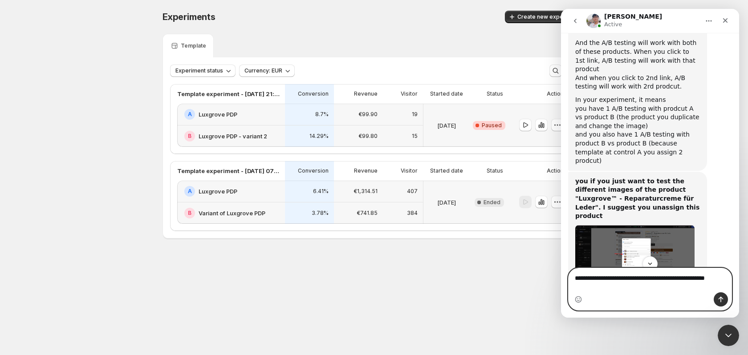
scroll to position [2586, 0]
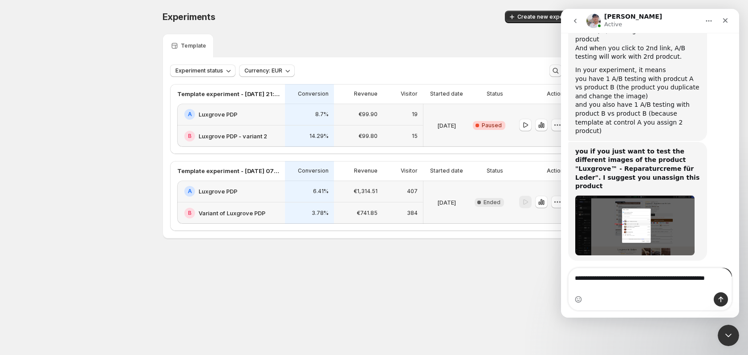
drag, startPoint x: 577, startPoint y: 223, endPoint x: 647, endPoint y: 225, distance: 69.9
copy b "Luxgrove PDP - variant 2"
click at [696, 299] on div "Intercom messenger" at bounding box center [649, 299] width 163 height 14
click at [651, 284] on textarea "**********" at bounding box center [649, 275] width 163 height 15
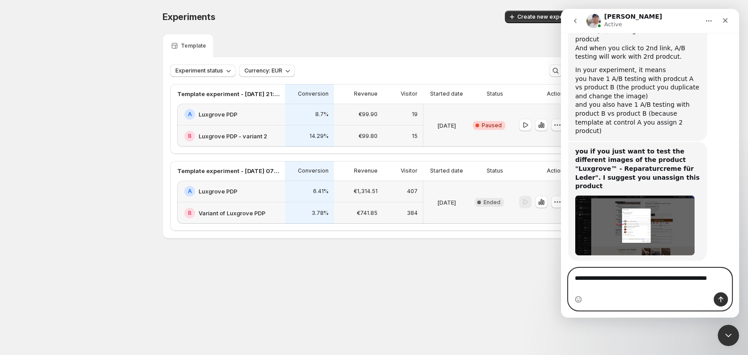
scroll to position [2595, 0]
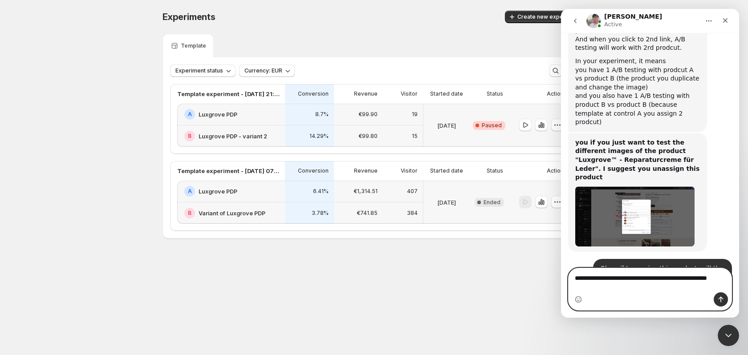
click at [689, 279] on textarea "**********" at bounding box center [649, 280] width 163 height 24
click at [690, 279] on textarea "**********" at bounding box center [649, 280] width 163 height 24
click at [652, 285] on textarea "**********" at bounding box center [649, 280] width 163 height 24
paste textarea "**********"
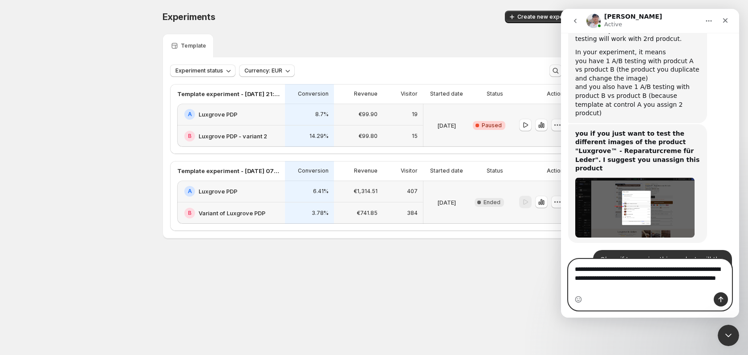
drag, startPoint x: 586, startPoint y: 279, endPoint x: 658, endPoint y: 280, distance: 72.1
click at [658, 280] on textarea "**********" at bounding box center [649, 275] width 163 height 33
click at [622, 297] on div "Intercom messenger" at bounding box center [649, 299] width 163 height 14
click at [632, 289] on textarea "**********" at bounding box center [649, 275] width 163 height 33
paste textarea "**********"
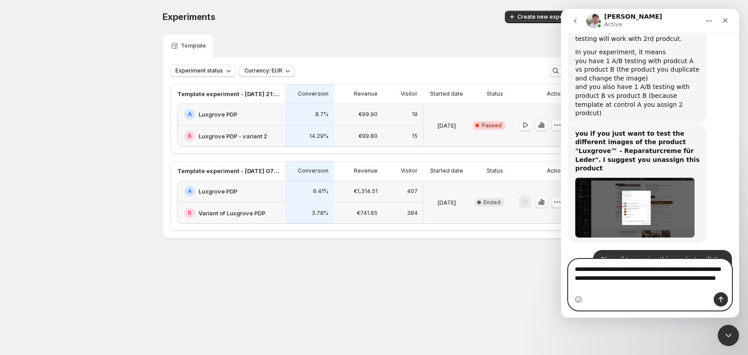
type textarea "**********"
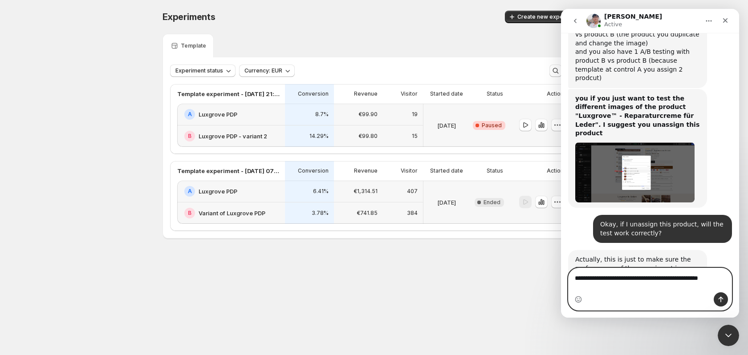
scroll to position [2648, 0]
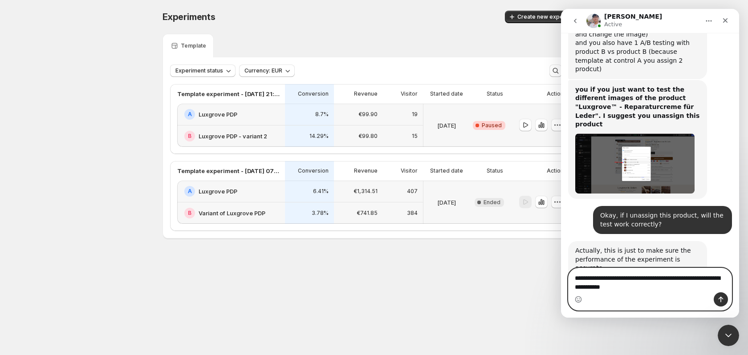
type textarea "**********"
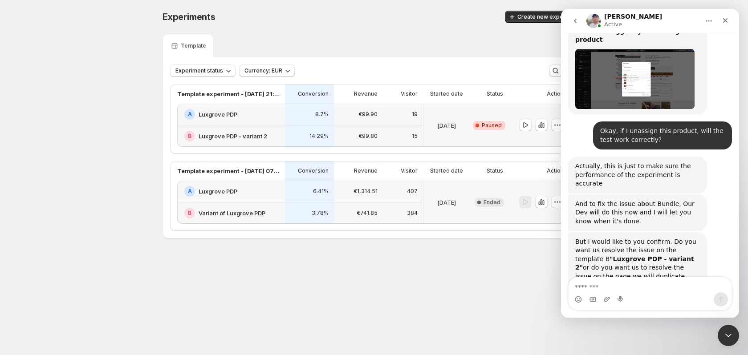
scroll to position [2733, 0]
click at [618, 282] on textarea "Message…" at bounding box center [649, 284] width 163 height 15
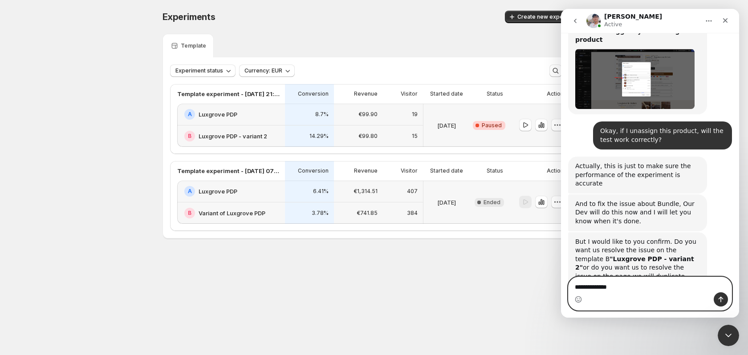
type textarea "**********"
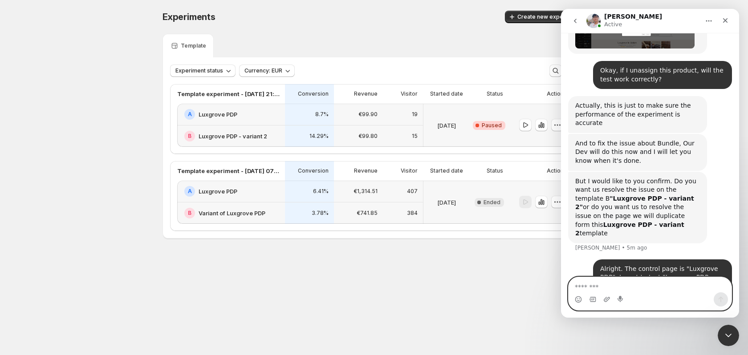
scroll to position [2786, 0]
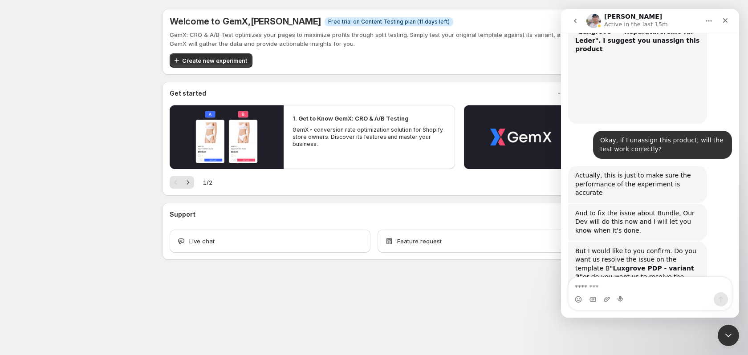
scroll to position [2777, 0]
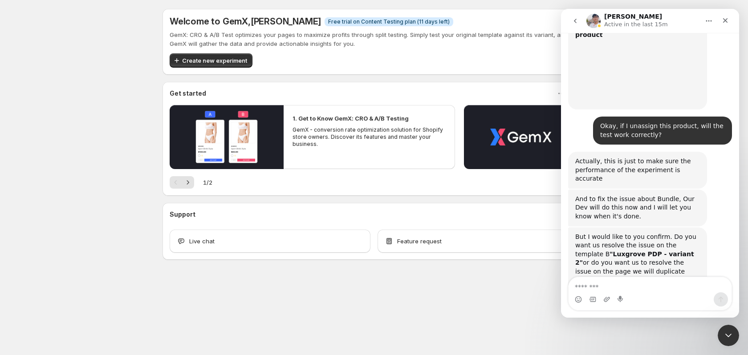
scroll to position [2777, 0]
